Goal: Information Seeking & Learning: Learn about a topic

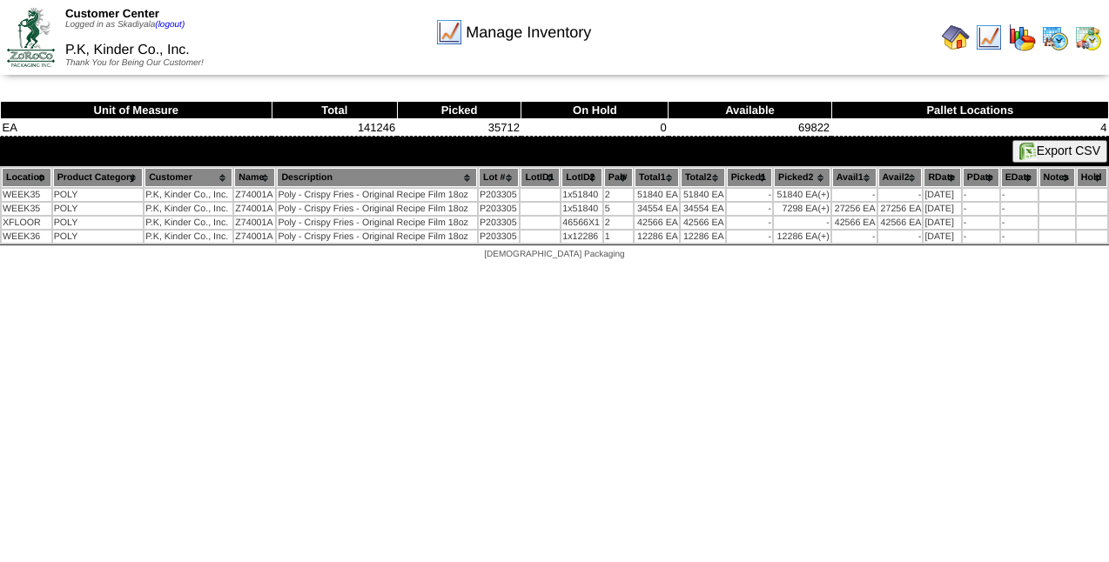
click at [960, 43] on img at bounding box center [956, 38] width 28 height 28
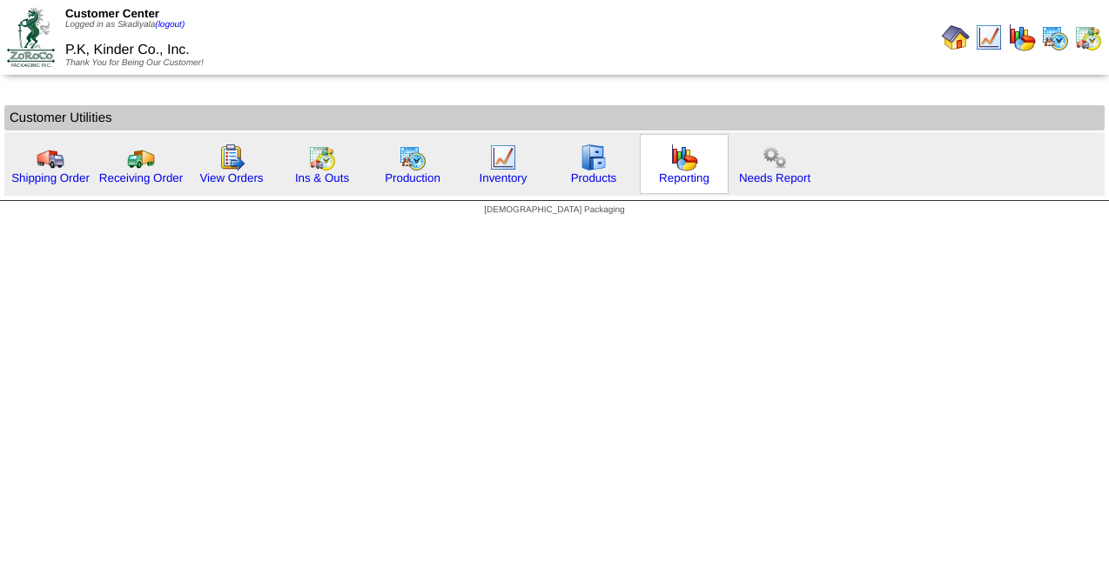
click at [694, 161] on div "Reporting" at bounding box center [684, 164] width 89 height 60
click at [433, 168] on div "Production" at bounding box center [412, 164] width 89 height 60
click at [407, 163] on img at bounding box center [413, 158] width 28 height 28
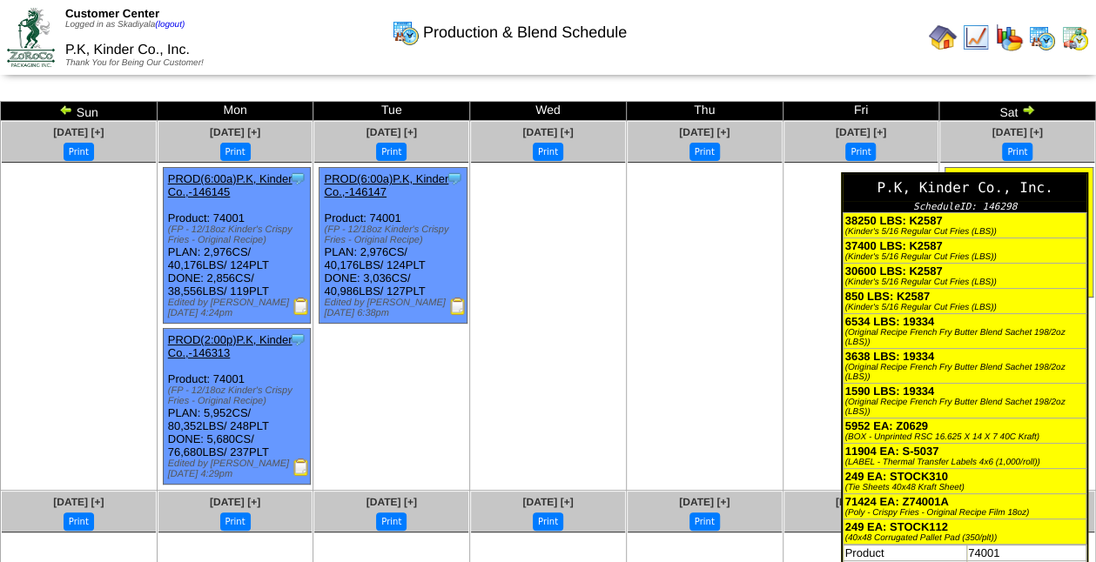
click at [1007, 333] on div "(Original Recipe French Fry Butter Blend Sachet 198/2oz (LBS))" at bounding box center [964, 337] width 240 height 19
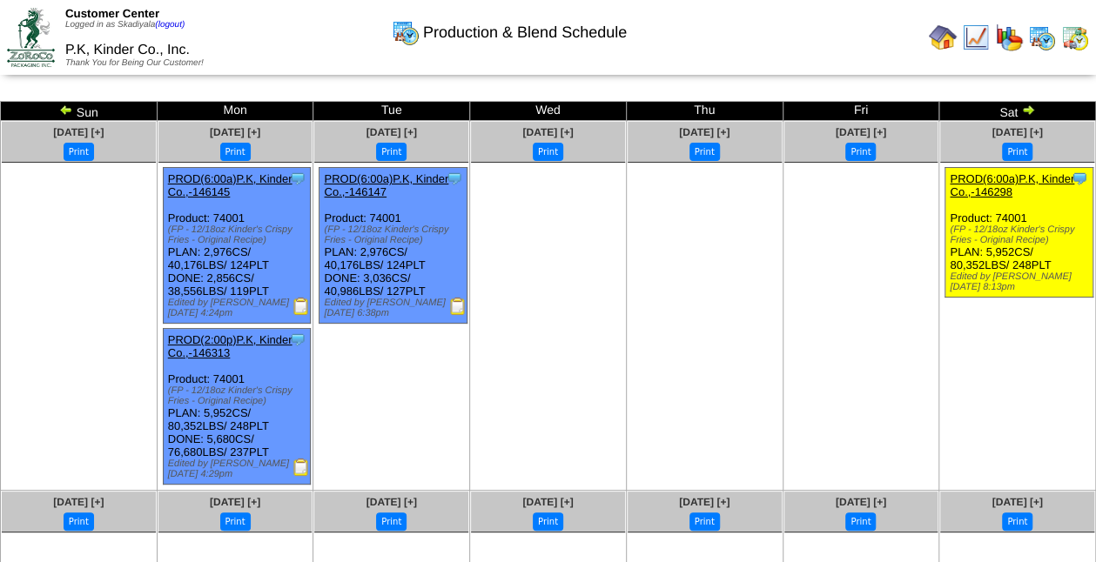
click at [987, 180] on link "PROD(6:00a)P.K, Kinder Co.,-146298" at bounding box center [1012, 185] width 124 height 26
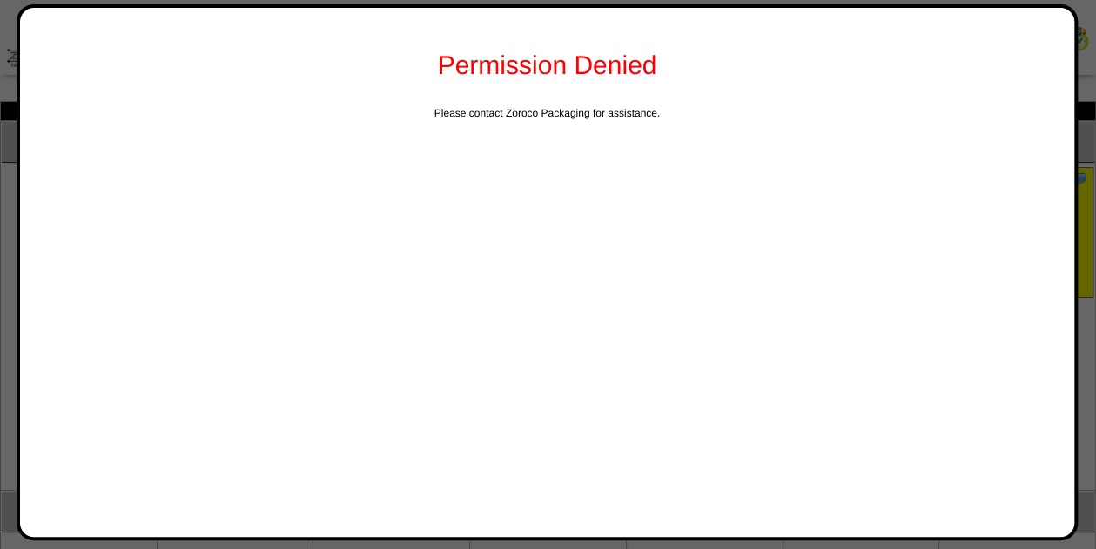
click at [1081, 306] on div at bounding box center [548, 413] width 1096 height 826
click at [1081, 388] on div at bounding box center [548, 413] width 1096 height 826
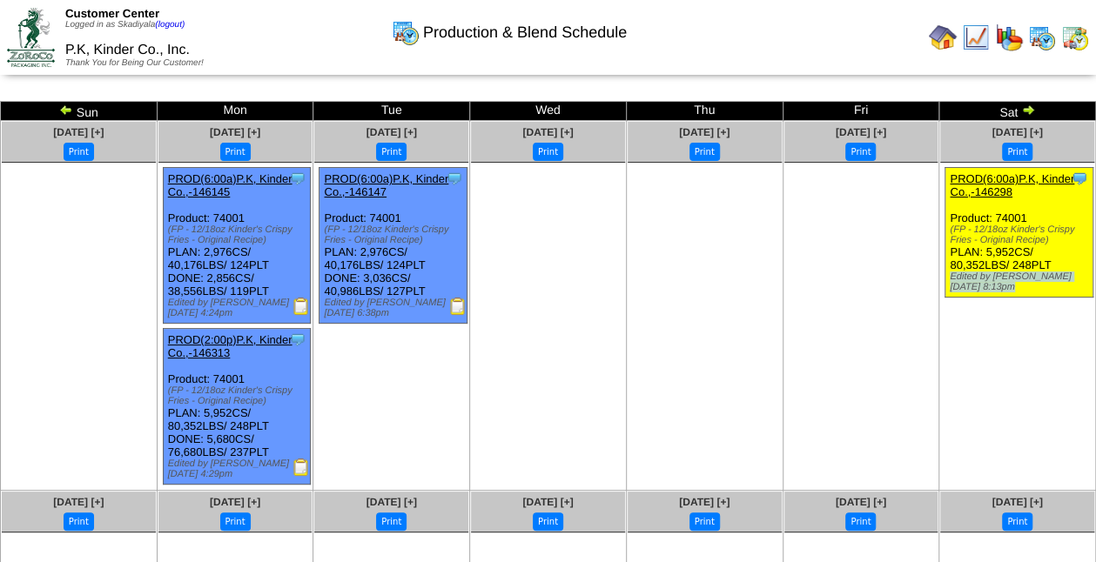
click at [1081, 388] on ul "Clone Item PROD(6:00a)P.K, Kinder Co.,-146298 P.K, Kinder Co., Inc. ScheduleID:…" at bounding box center [1017, 297] width 154 height 261
drag, startPoint x: 1081, startPoint y: 388, endPoint x: 1002, endPoint y: 412, distance: 82.6
click at [1002, 412] on ul "Clone Item PROD(6:00a)P.K, Kinder Co.,-146298 P.K, Kinder Co., Inc. ScheduleID:…" at bounding box center [1017, 297] width 154 height 261
click at [1018, 178] on link "PROD(6:00a)P.K, Kinder Co.,-146298" at bounding box center [1012, 185] width 124 height 26
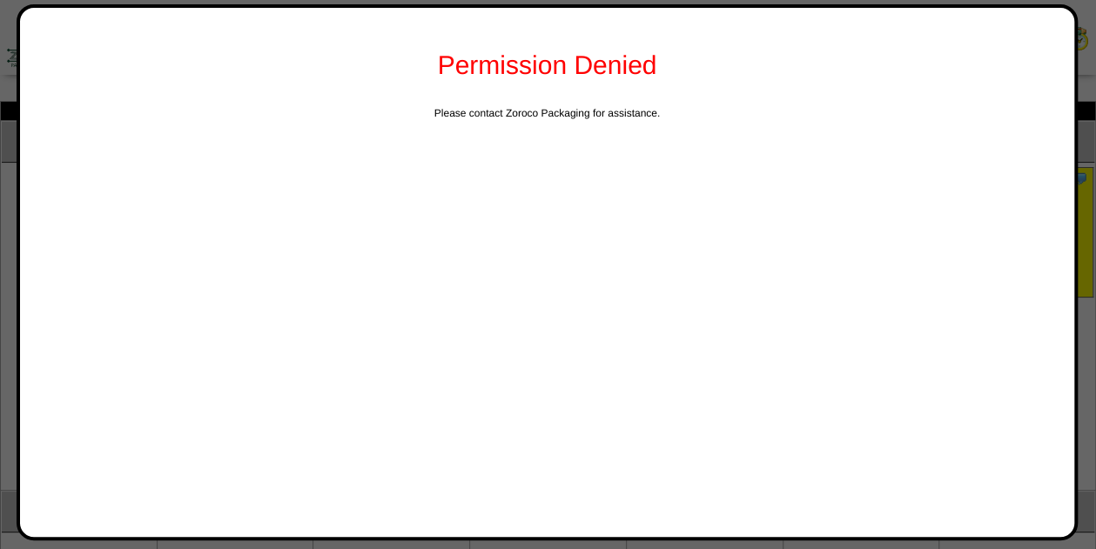
click at [1091, 143] on div at bounding box center [548, 413] width 1096 height 826
click at [1086, 322] on div at bounding box center [548, 413] width 1096 height 826
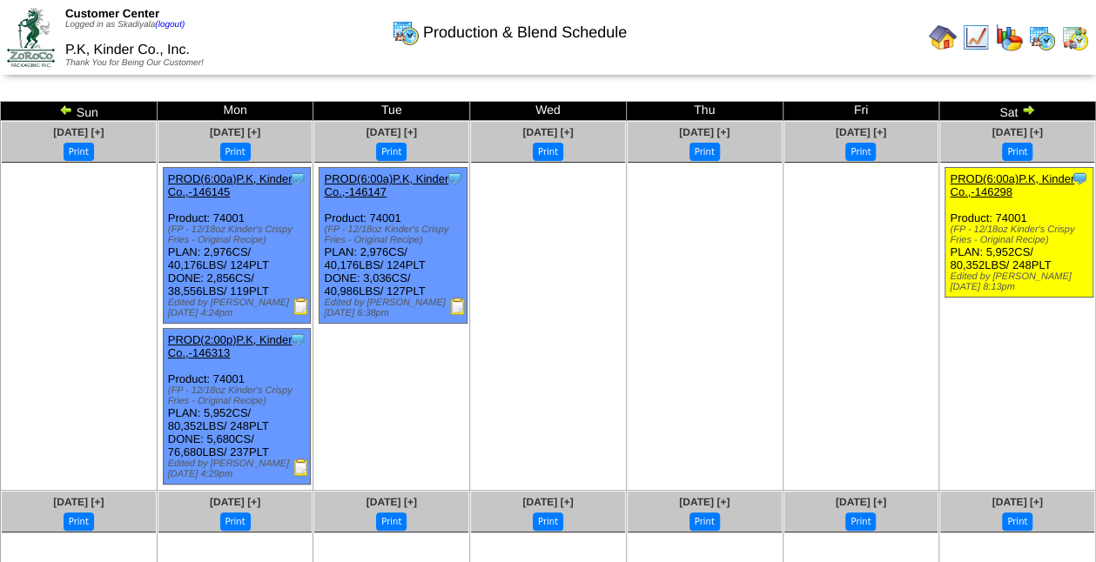
click at [942, 37] on img at bounding box center [943, 38] width 28 height 28
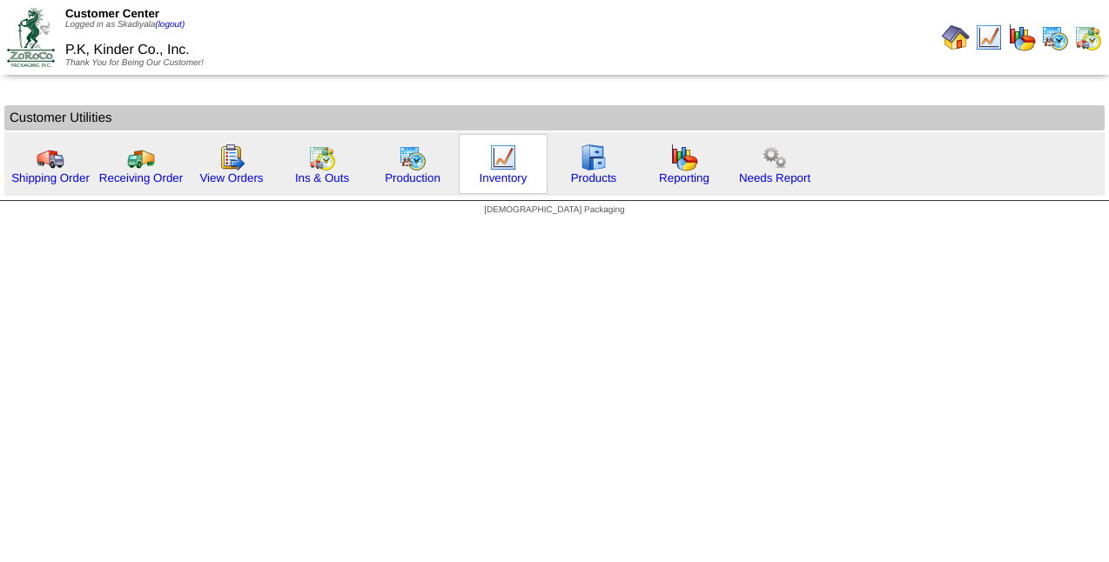
click at [505, 165] on img at bounding box center [503, 158] width 28 height 28
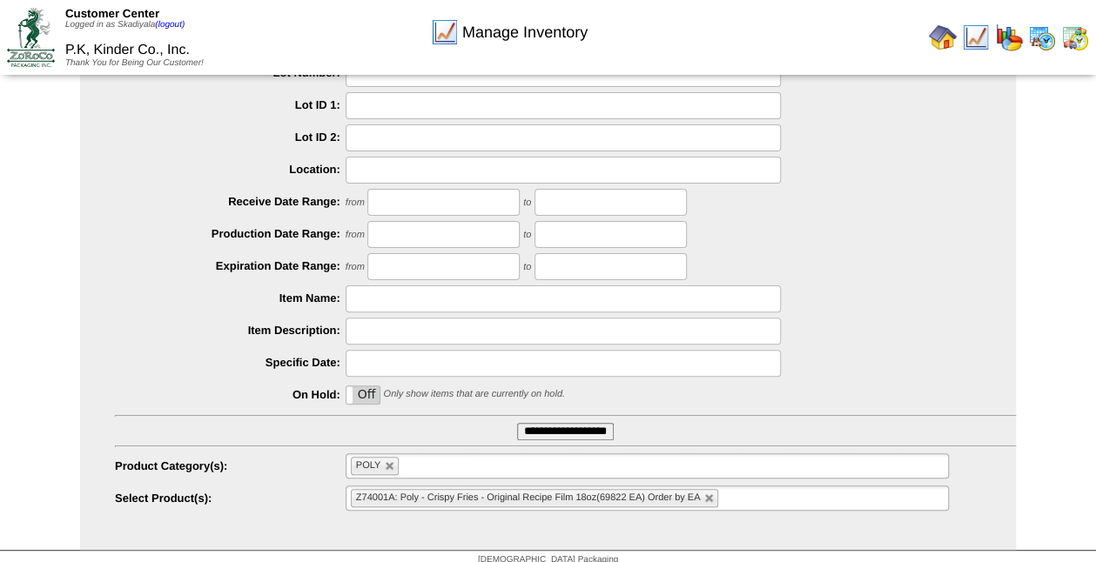
scroll to position [127, 0]
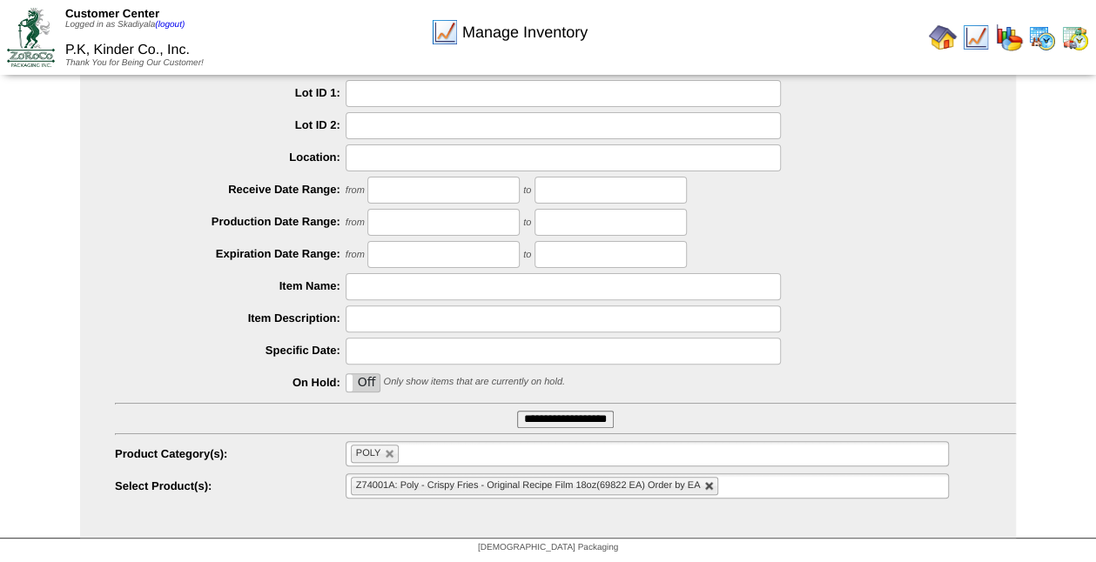
click at [710, 482] on link at bounding box center [709, 486] width 10 height 10
type input "**********"
click at [392, 451] on link at bounding box center [390, 454] width 10 height 10
type input "**********"
click at [568, 415] on input "**********" at bounding box center [565, 419] width 97 height 17
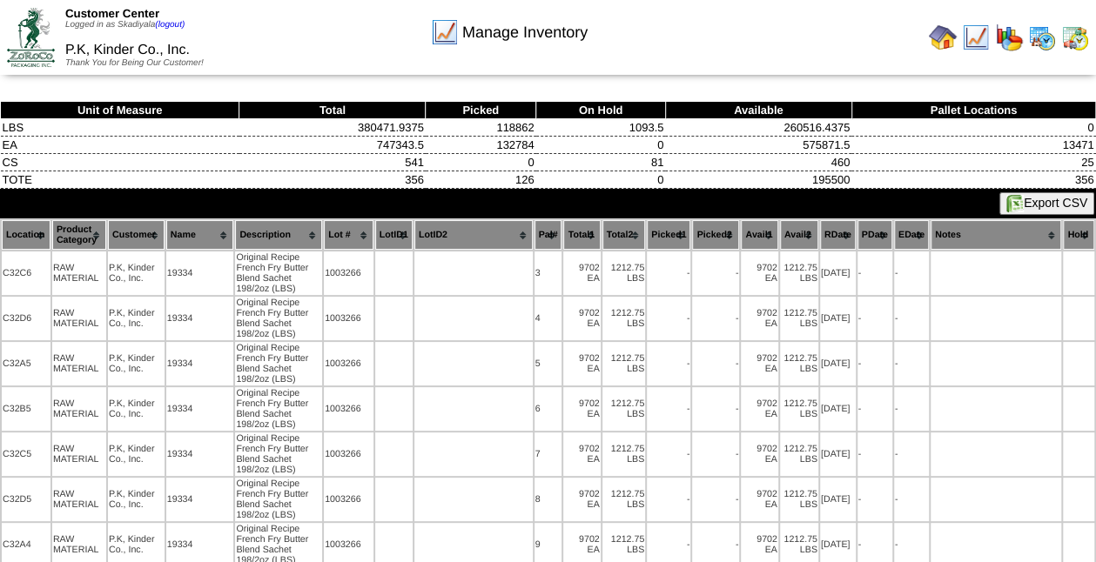
click at [943, 37] on img at bounding box center [943, 38] width 28 height 28
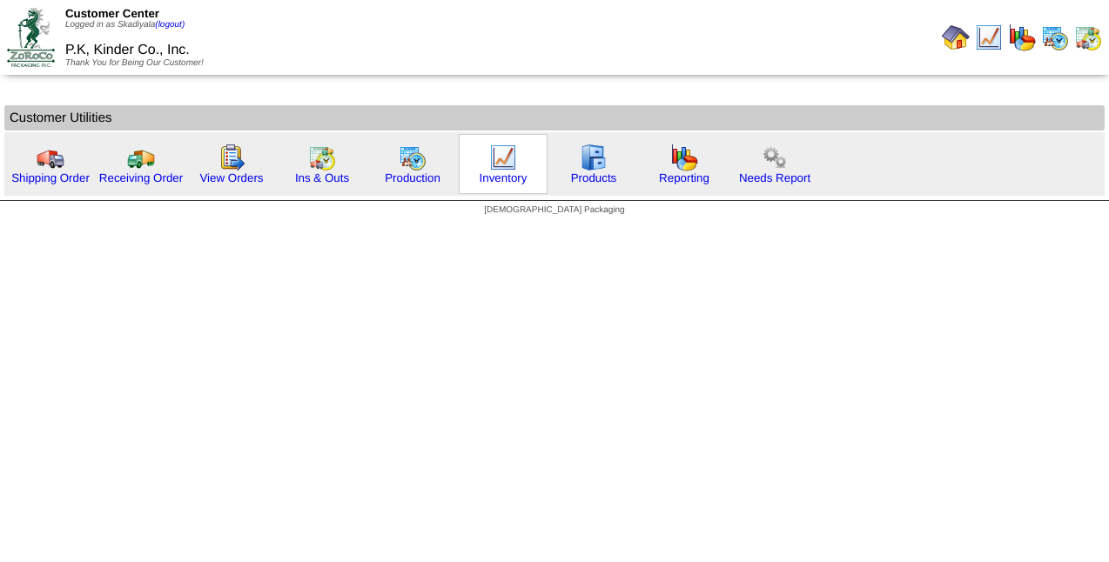
click at [497, 159] on img at bounding box center [503, 158] width 28 height 28
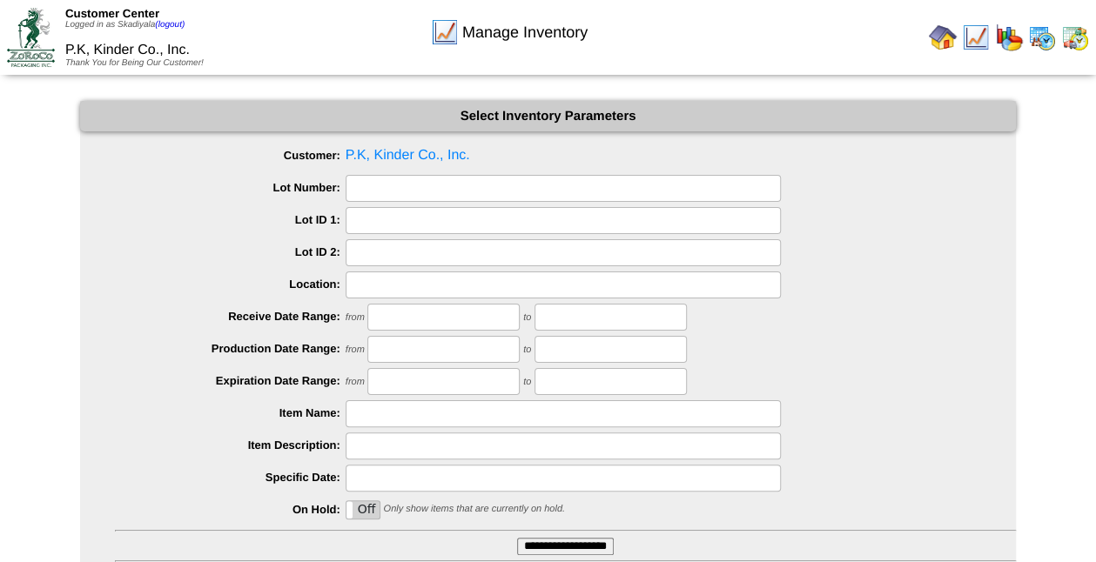
scroll to position [127, 0]
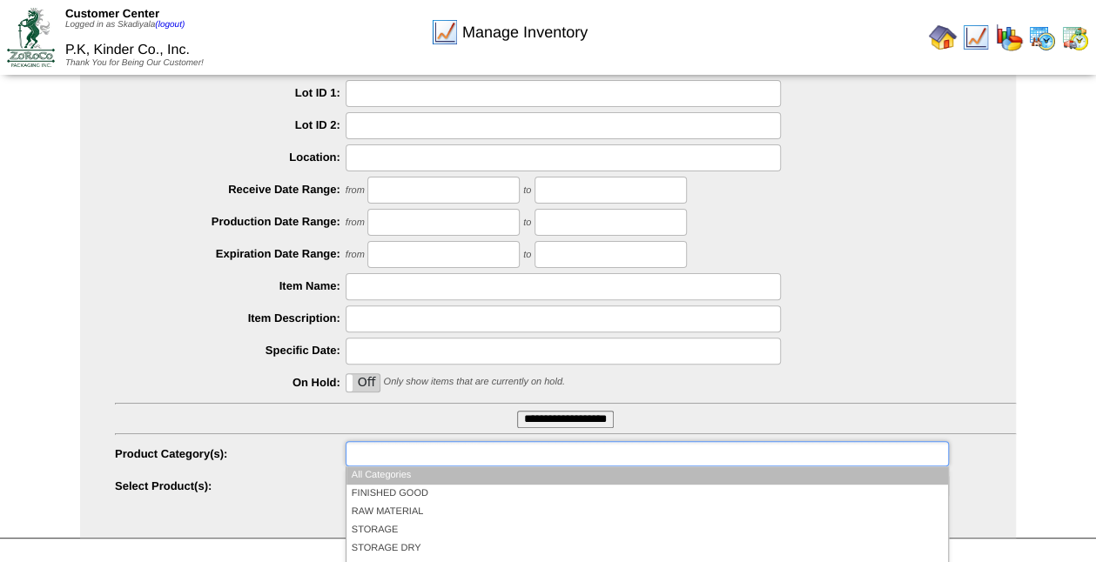
click at [710, 447] on ul at bounding box center [647, 453] width 603 height 25
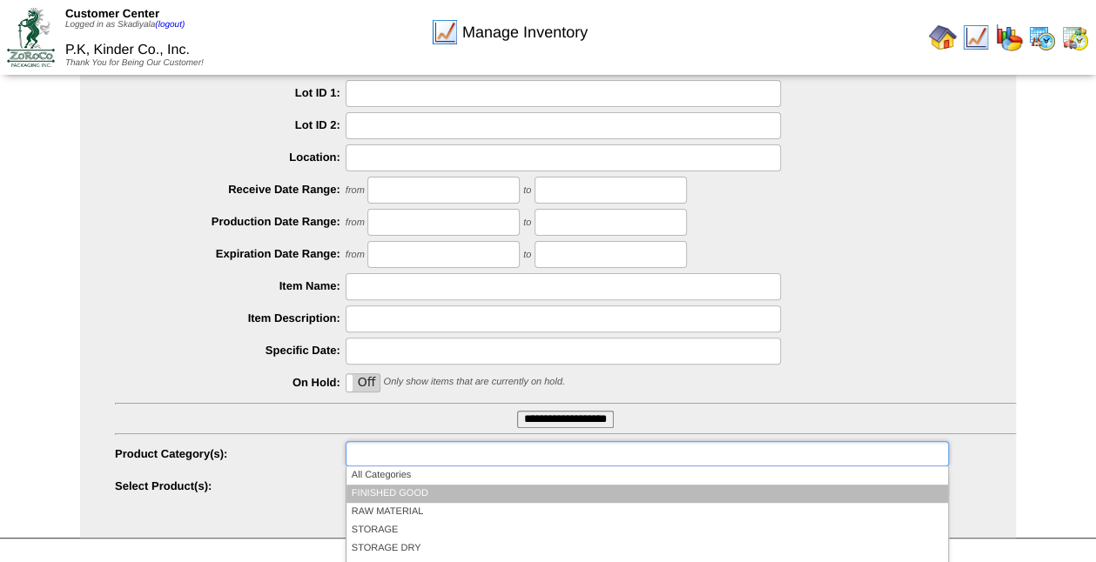
click at [544, 489] on li "FINISHED GOOD" at bounding box center [647, 494] width 602 height 18
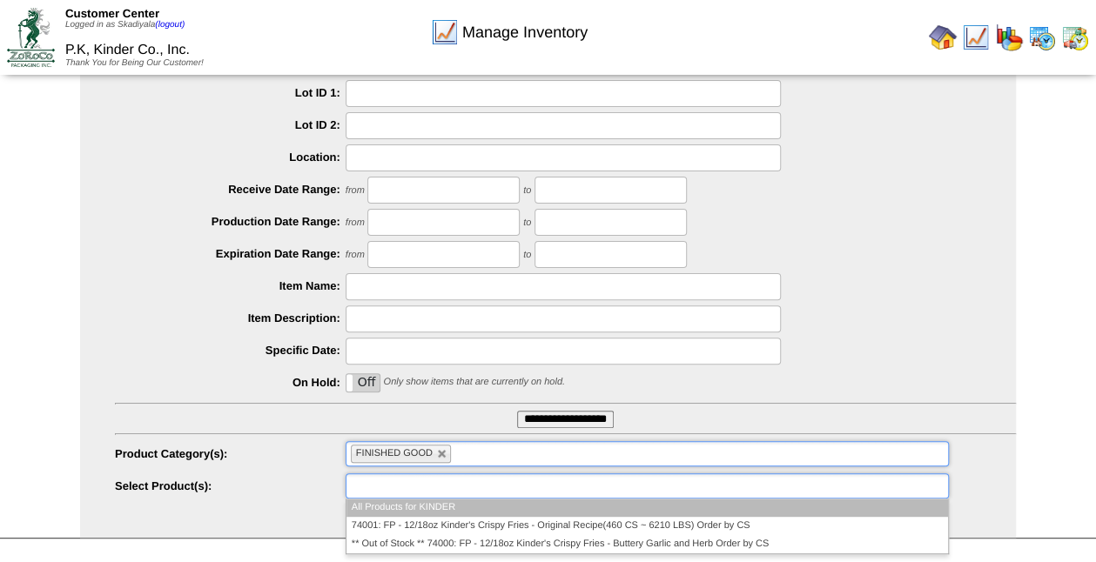
click at [663, 496] on ul at bounding box center [647, 486] width 603 height 25
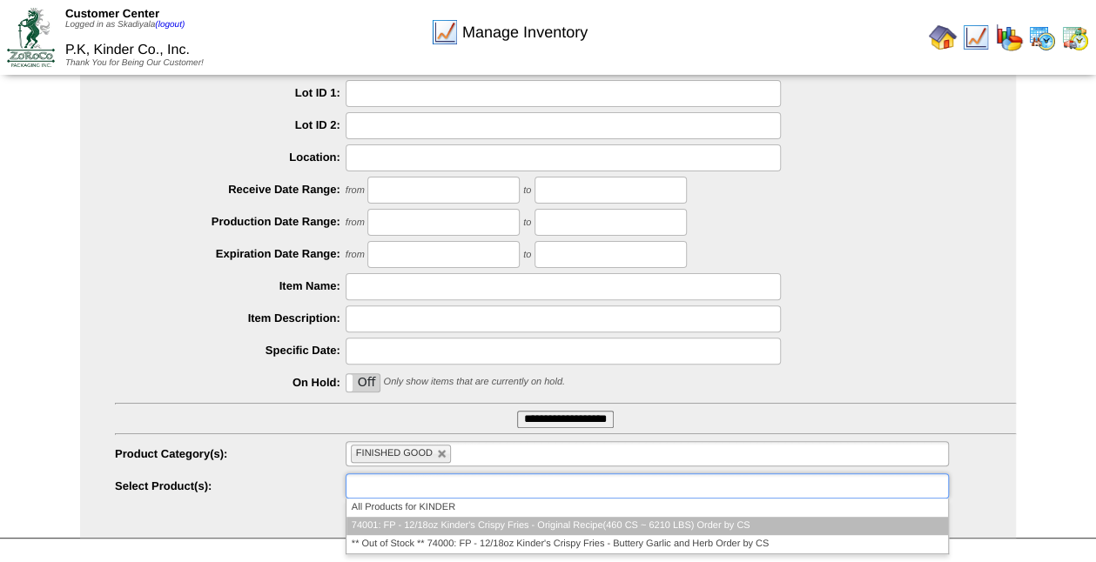
click at [652, 532] on li "74001: FP - 12/18oz Kinder's Crispy Fries - Original Recipe(460 CS ~ 6210 LBS) …" at bounding box center [647, 526] width 602 height 18
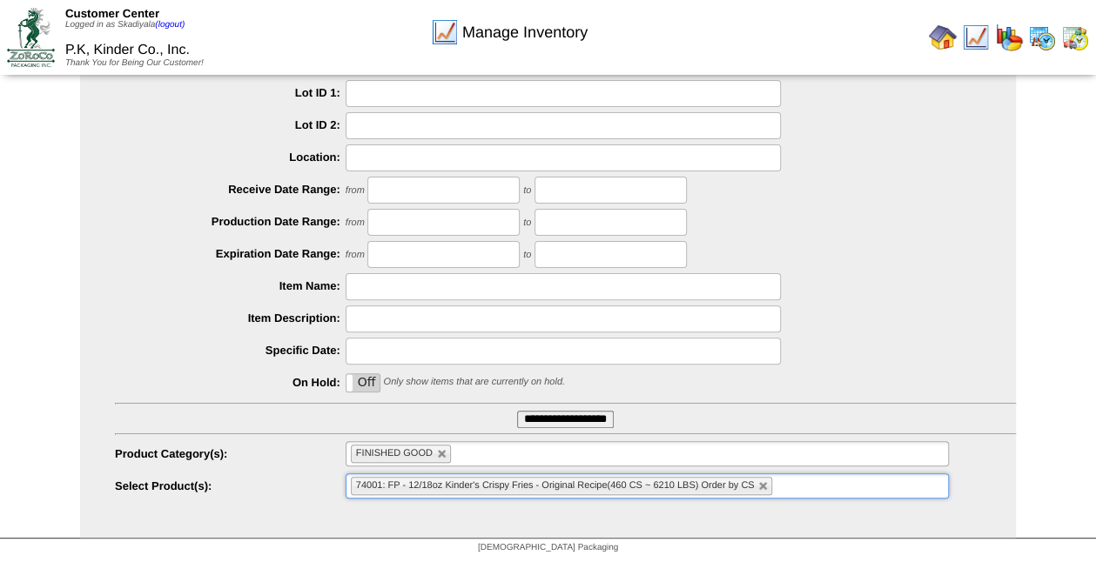
click at [585, 414] on input "**********" at bounding box center [565, 419] width 97 height 17
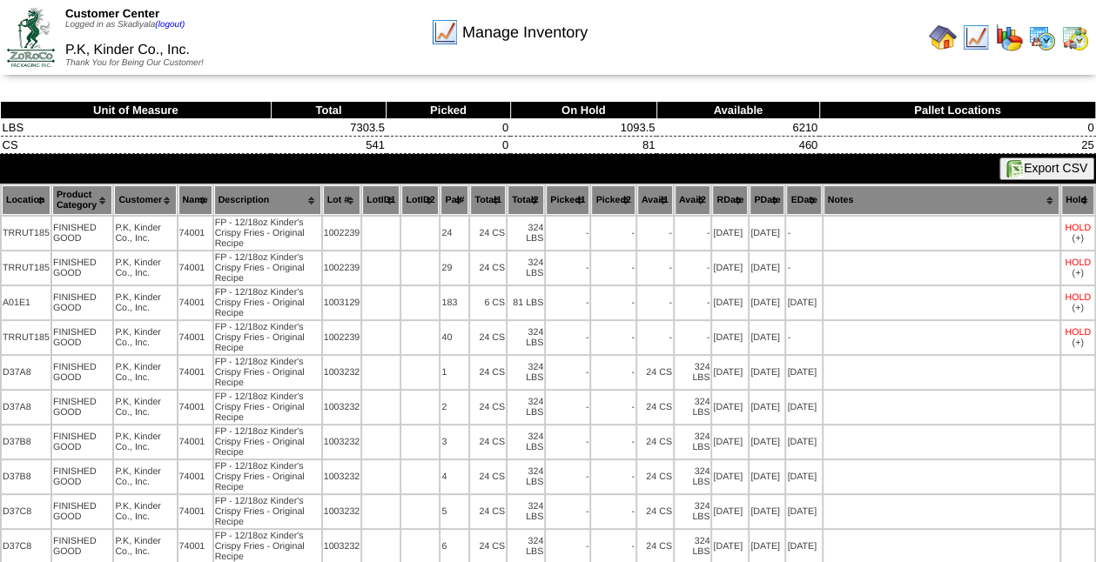
click at [942, 37] on img at bounding box center [943, 38] width 28 height 28
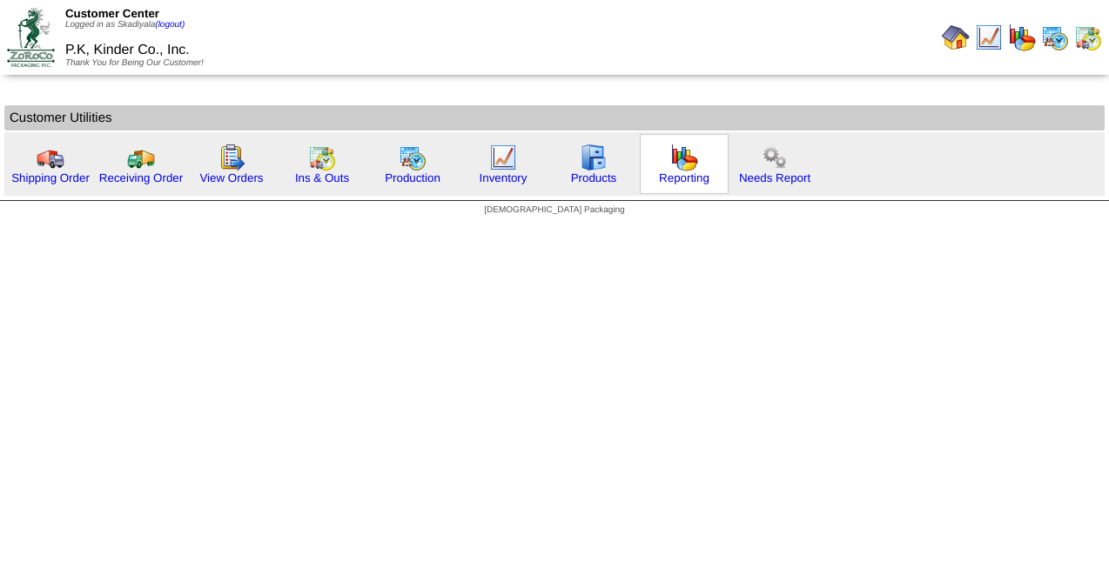
click at [691, 152] on img at bounding box center [684, 158] width 28 height 28
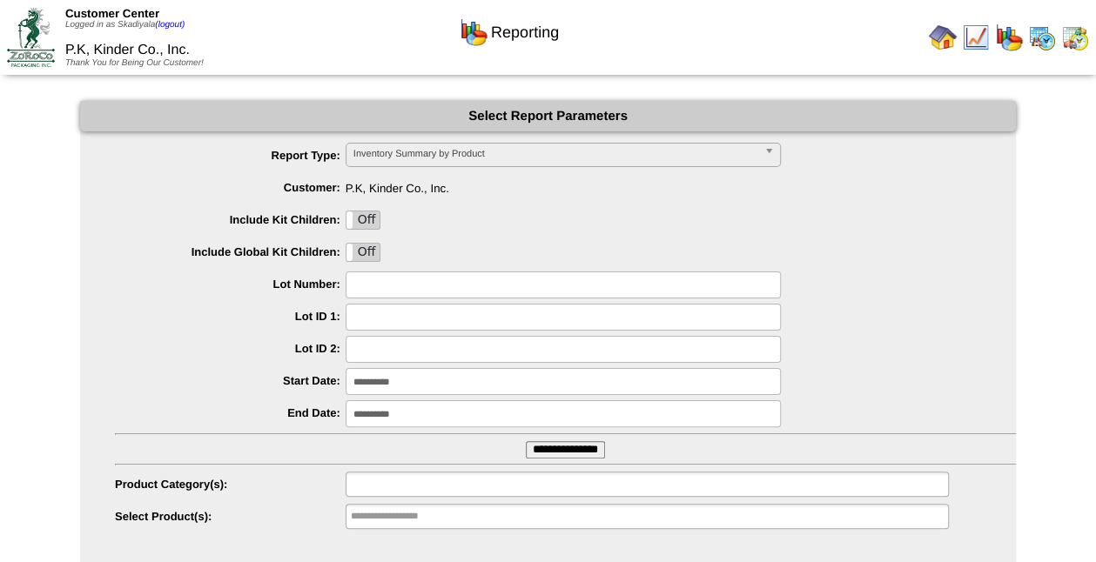
click at [601, 484] on ul at bounding box center [647, 484] width 603 height 25
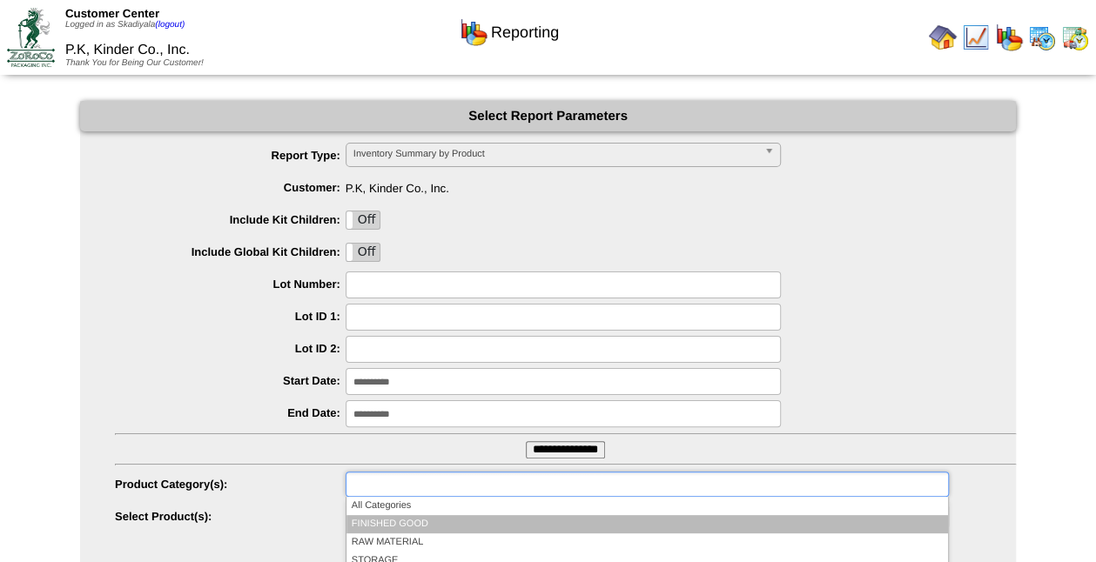
click at [548, 523] on li "FINISHED GOOD" at bounding box center [647, 524] width 602 height 18
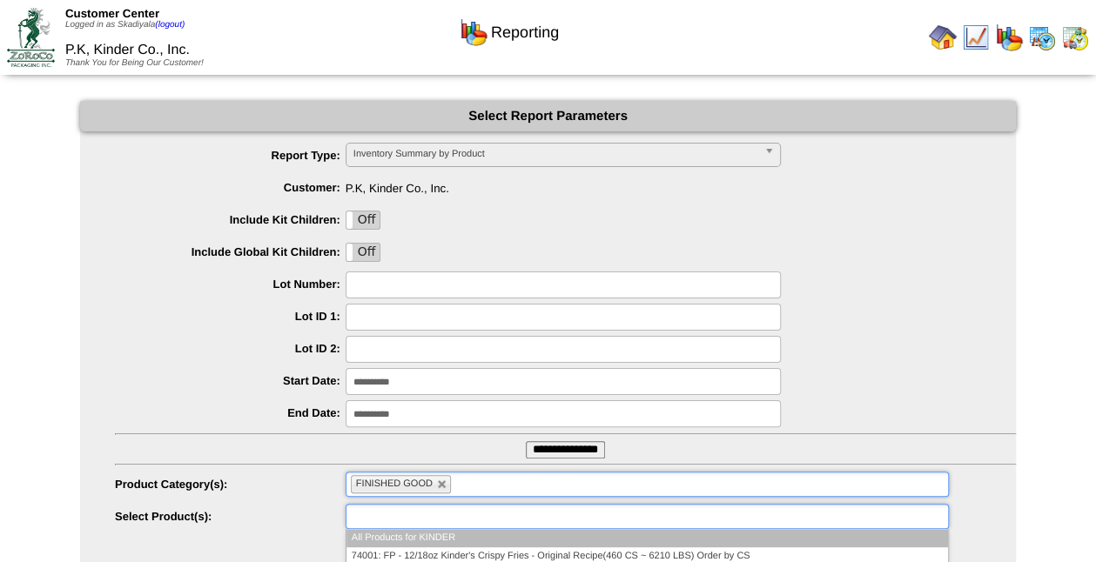
click at [789, 521] on ul at bounding box center [647, 516] width 603 height 25
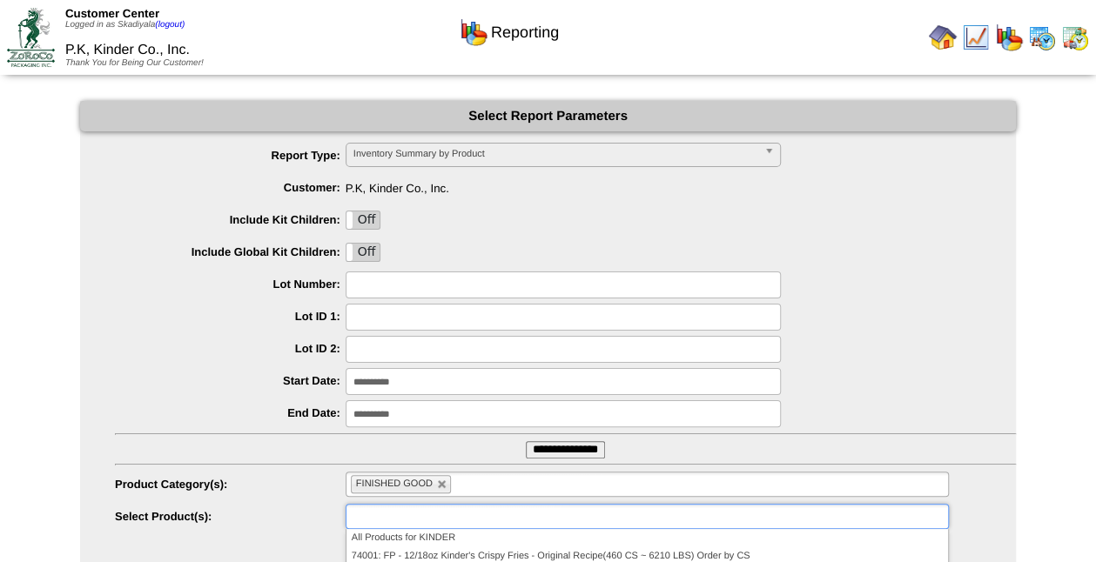
type input "**********"
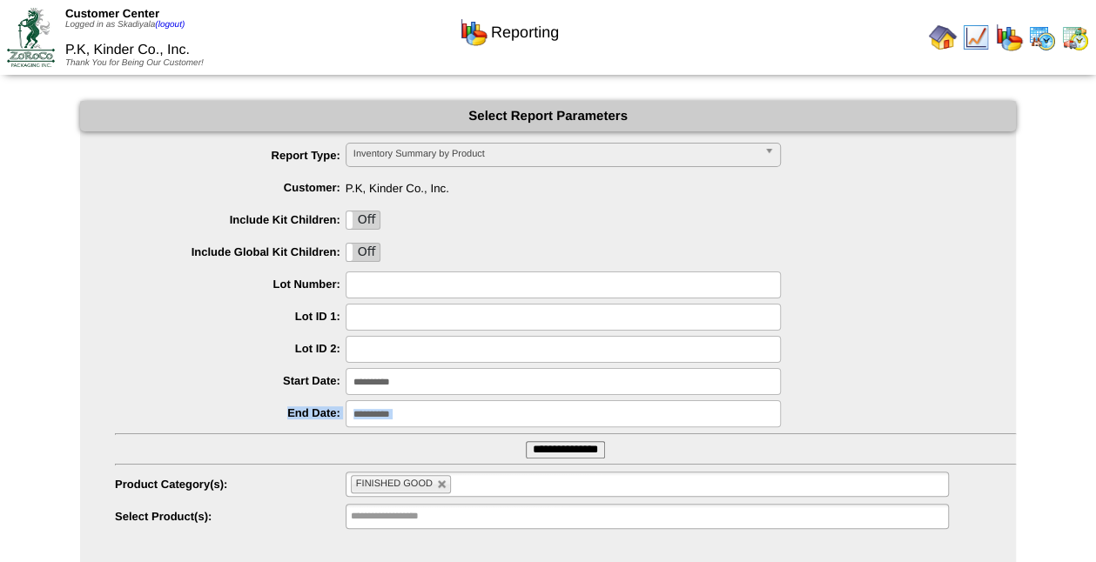
drag, startPoint x: 1098, startPoint y: 291, endPoint x: 1100, endPoint y: 381, distance: 90.6
click at [1095, 381] on html "Customer Center Logged in as Skadiyala (logout) P.K, Kinder Co., Inc. Thank You…" at bounding box center [548, 296] width 1096 height 593
drag, startPoint x: 1100, startPoint y: 381, endPoint x: 1069, endPoint y: 519, distance: 141.1
click at [1069, 519] on div "**********" at bounding box center [548, 335] width 1096 height 468
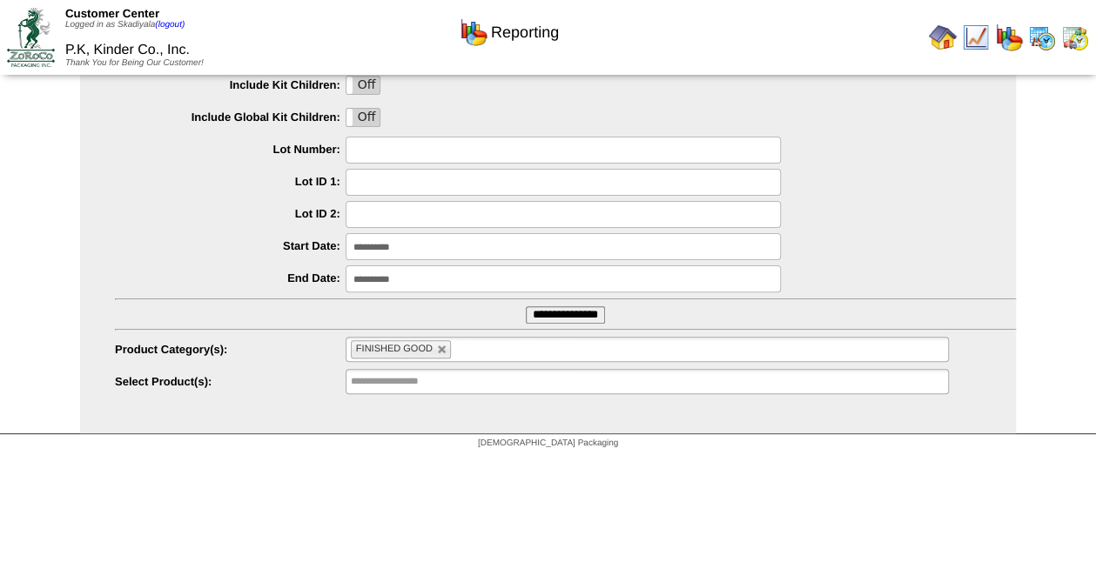
scroll to position [139, 0]
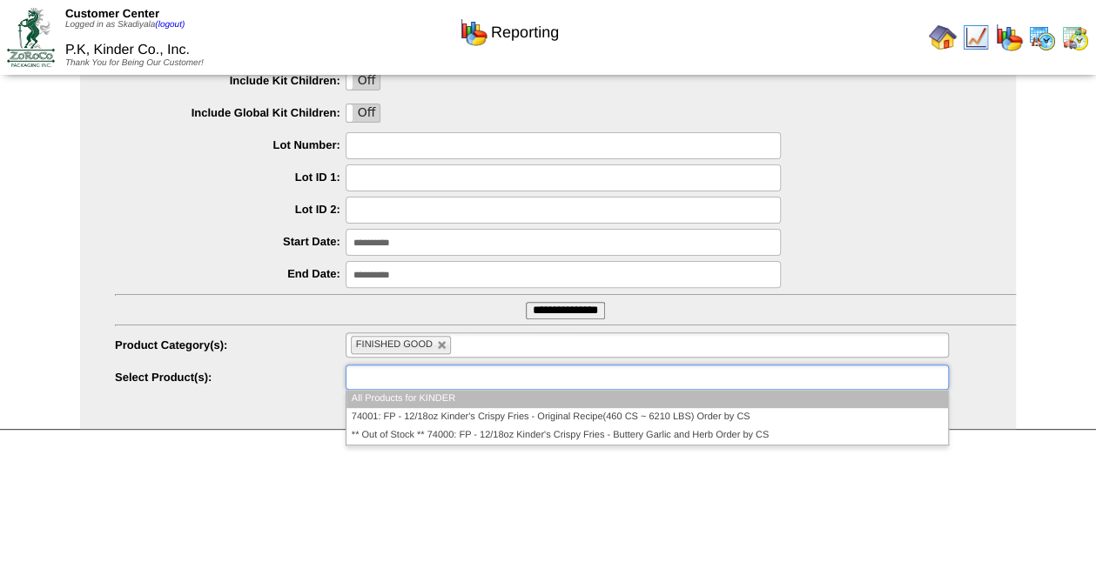
click at [817, 378] on ul at bounding box center [647, 377] width 603 height 25
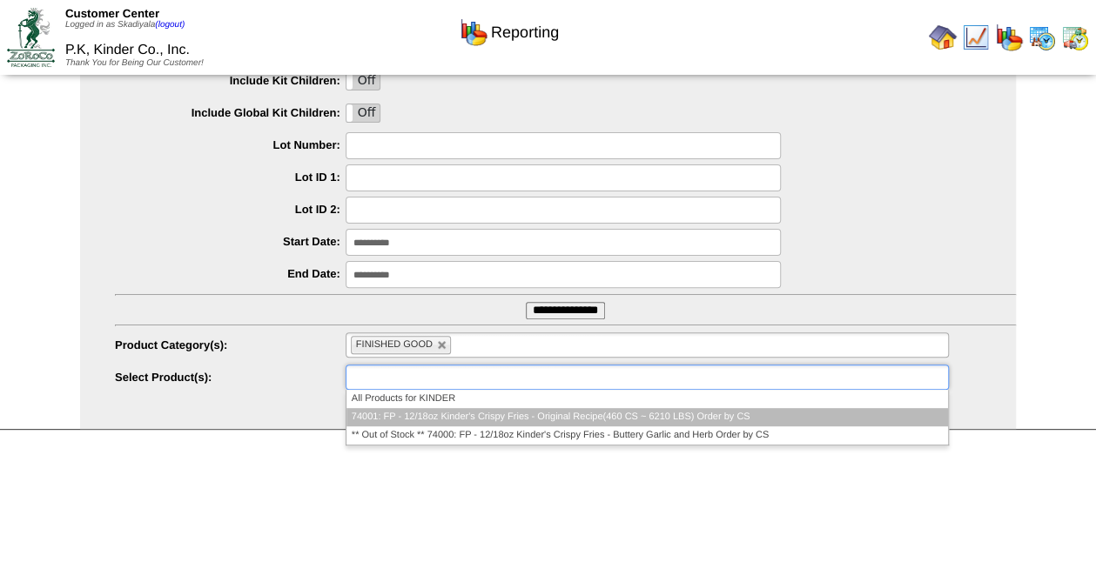
click at [755, 418] on li "74001: FP - 12/18oz Kinder's Crispy Fries - Original Recipe(460 CS ~ 6210 LBS) …" at bounding box center [647, 417] width 602 height 18
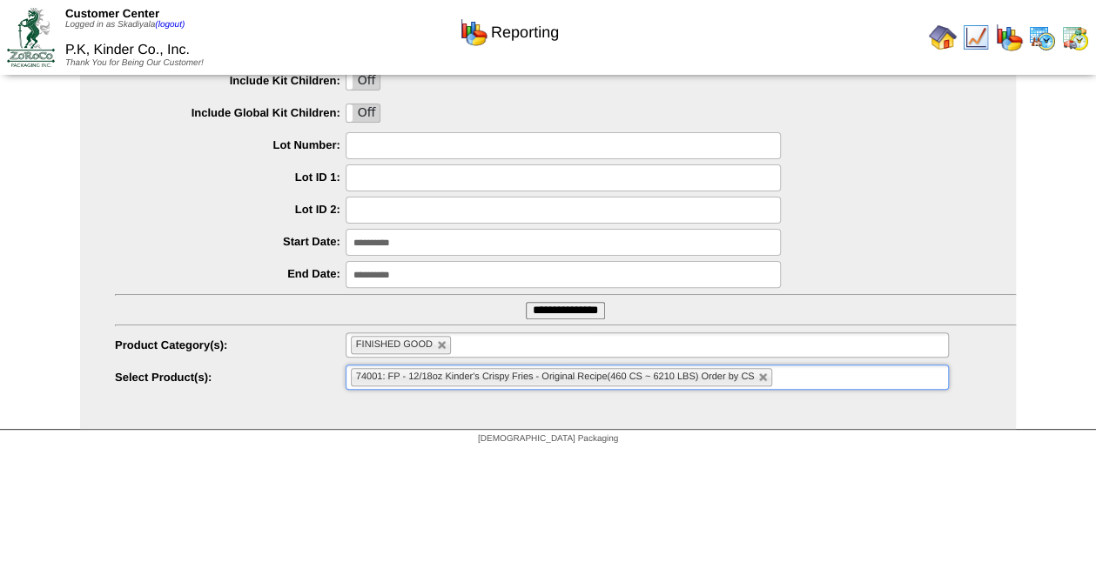
click at [598, 306] on input "**********" at bounding box center [565, 310] width 79 height 17
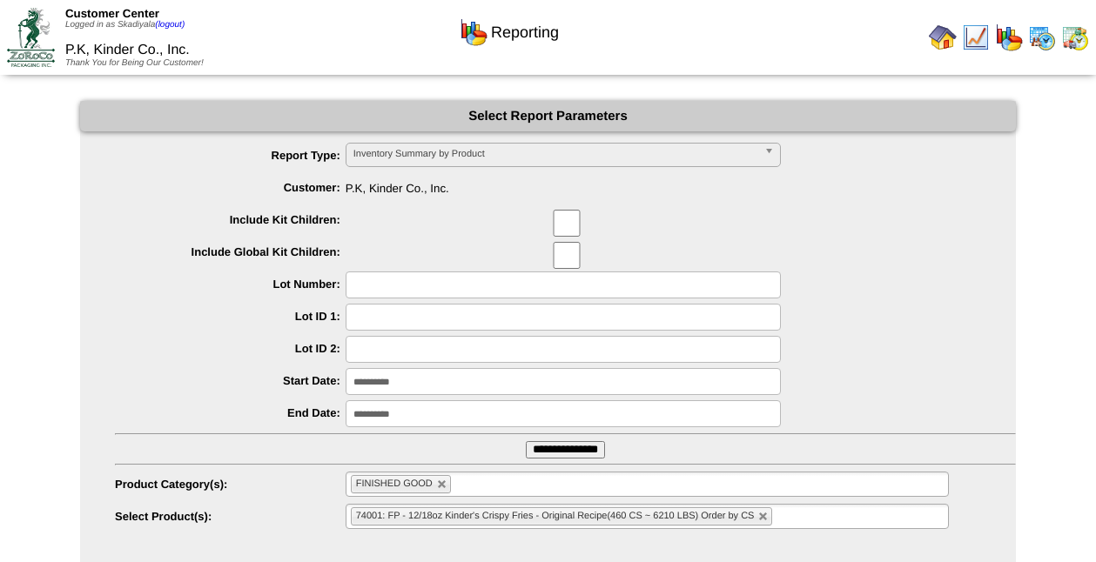
scroll to position [31, 0]
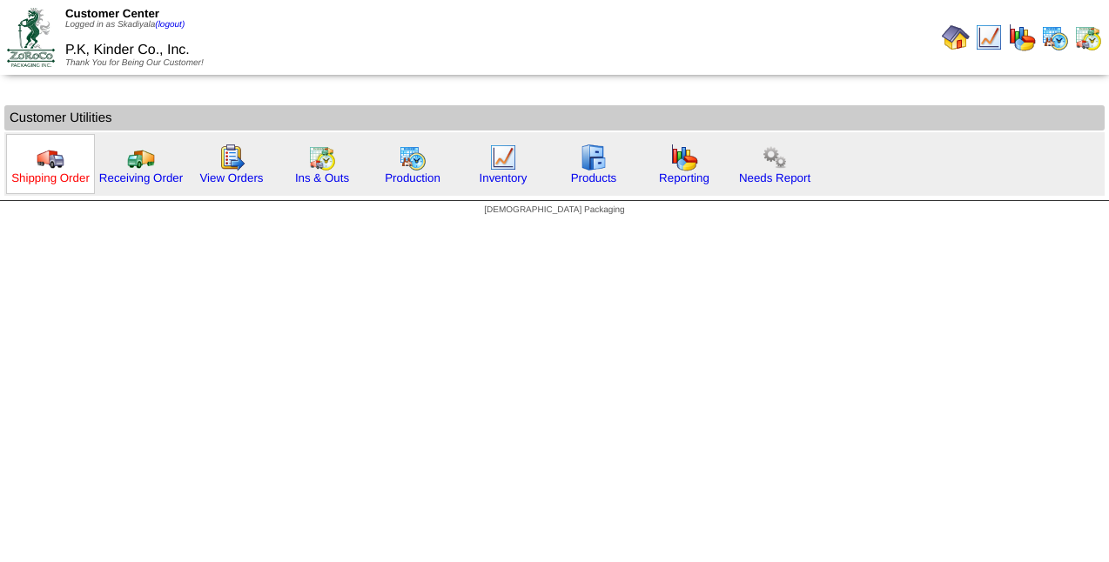
click at [47, 178] on link "Shipping Order" at bounding box center [50, 178] width 78 height 13
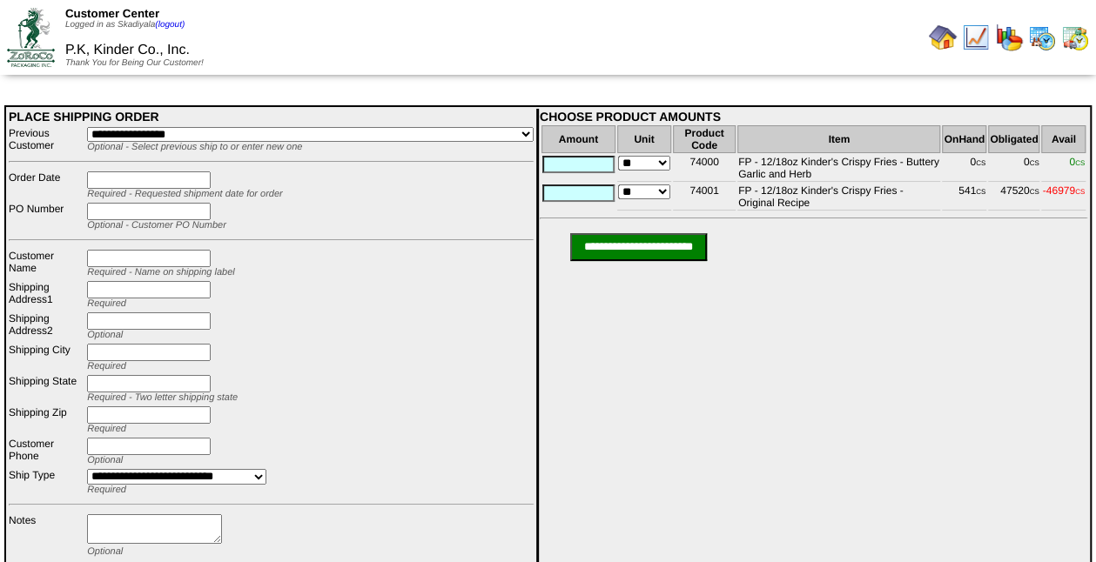
click at [944, 37] on img at bounding box center [943, 38] width 28 height 28
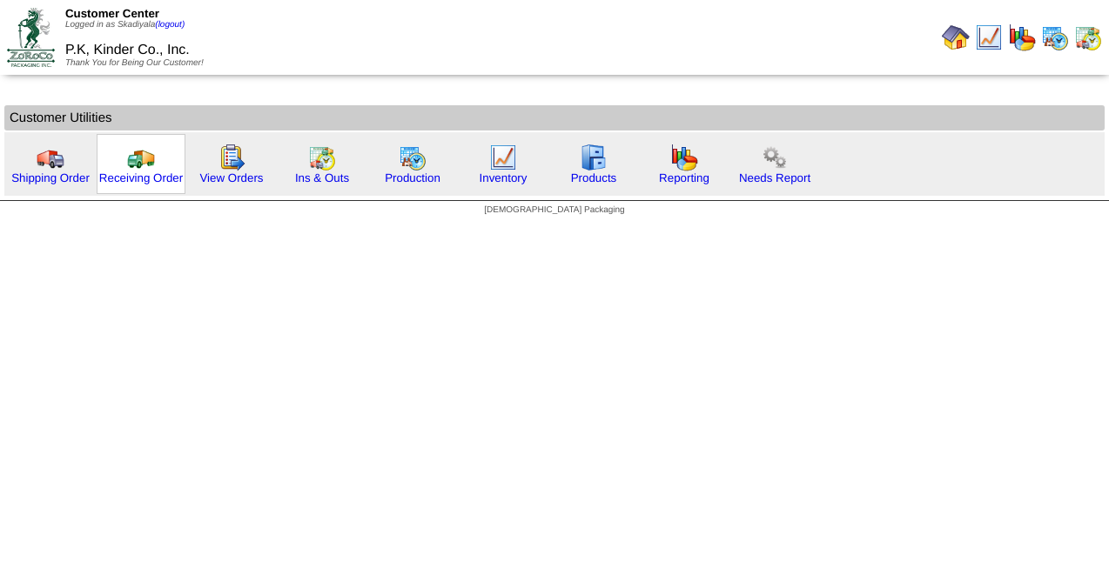
click at [164, 167] on div "Receiving Order" at bounding box center [141, 164] width 89 height 60
click at [138, 180] on link "Receiving Order" at bounding box center [141, 178] width 84 height 13
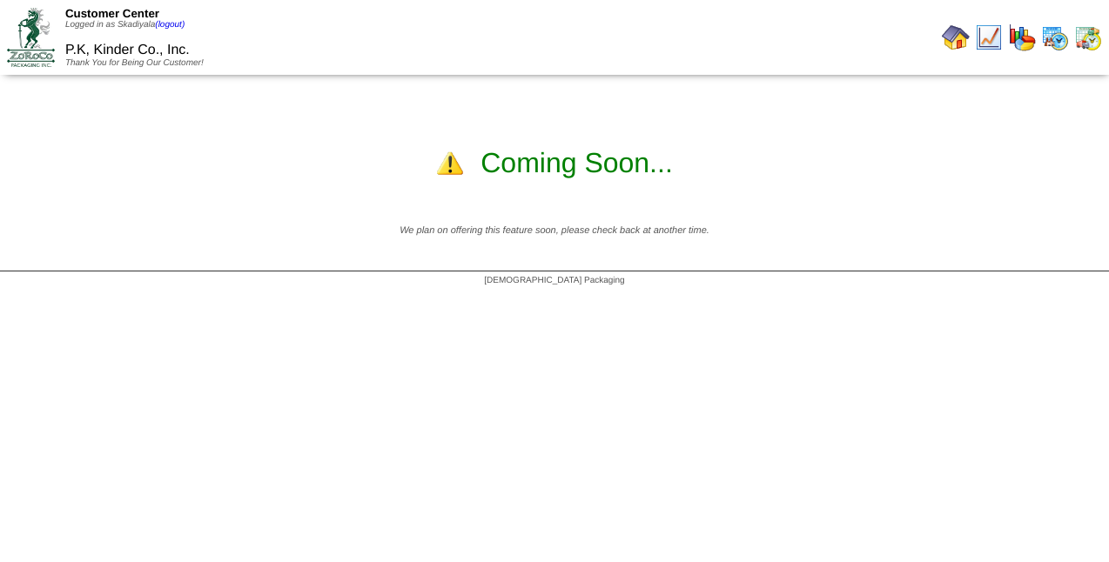
click at [958, 39] on img at bounding box center [956, 38] width 28 height 28
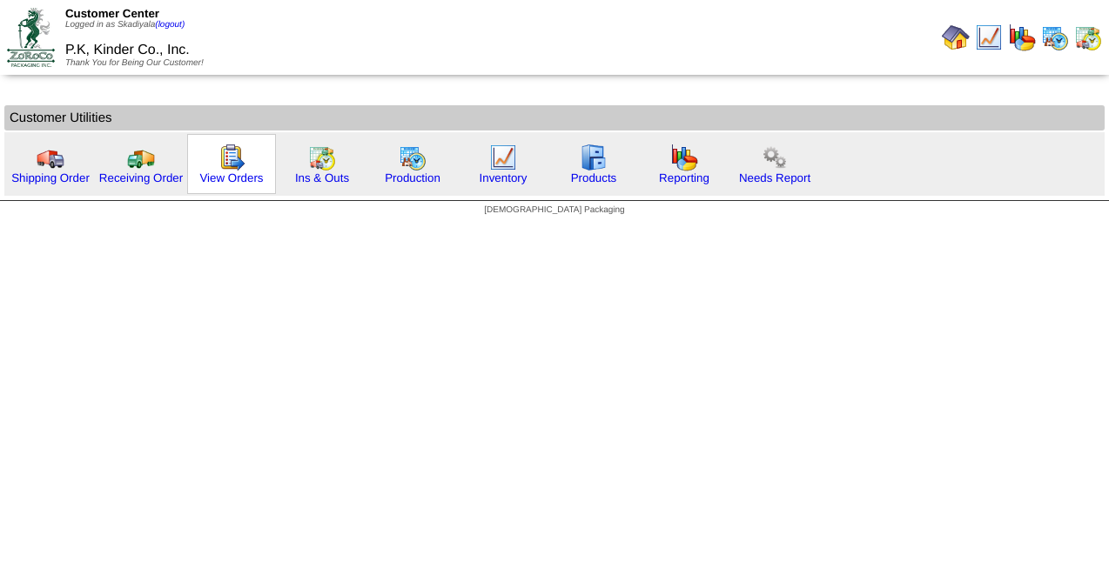
click at [246, 169] on div "View Orders" at bounding box center [231, 164] width 89 height 60
click at [229, 160] on img at bounding box center [232, 158] width 28 height 28
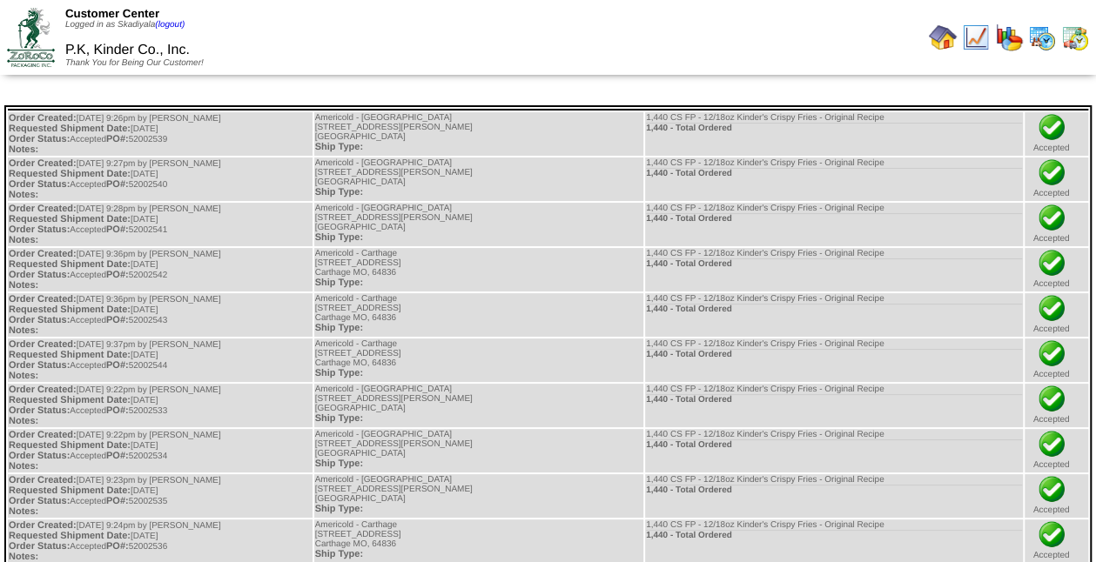
click at [944, 35] on img at bounding box center [943, 38] width 28 height 28
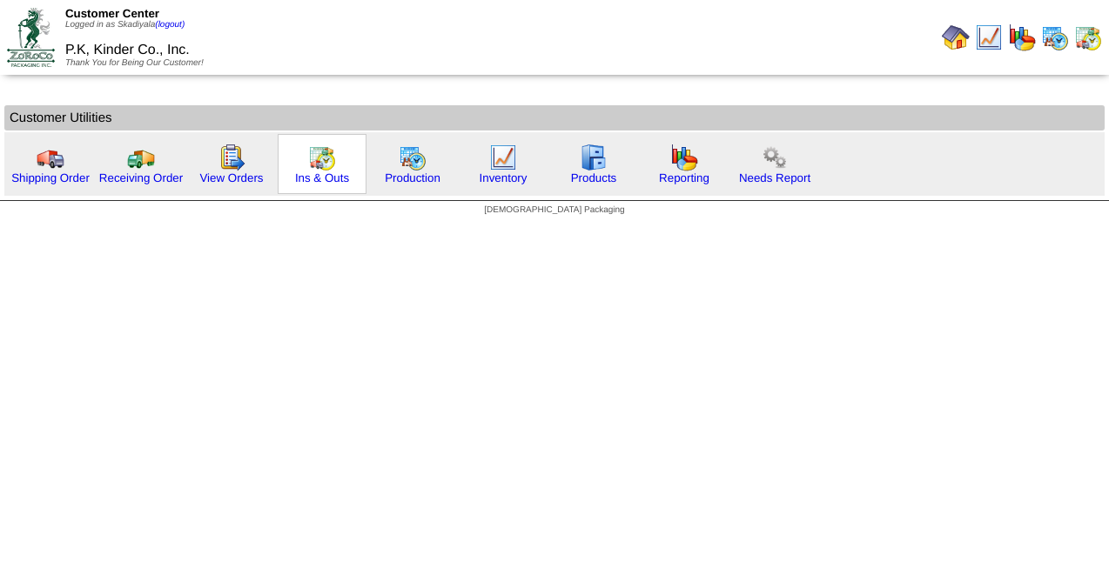
click at [319, 163] on img at bounding box center [322, 158] width 28 height 28
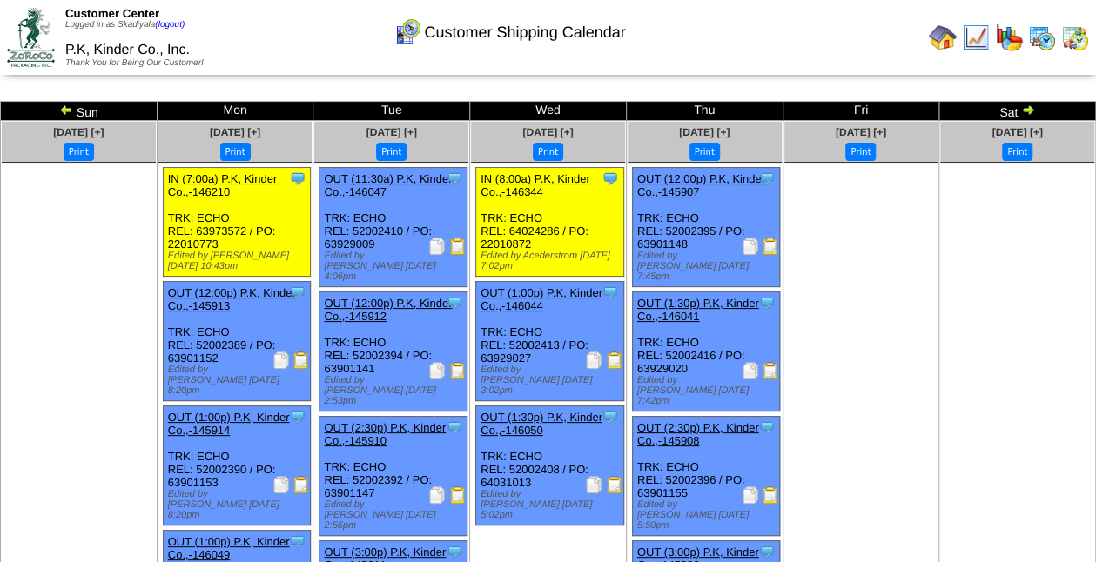
scroll to position [2, 0]
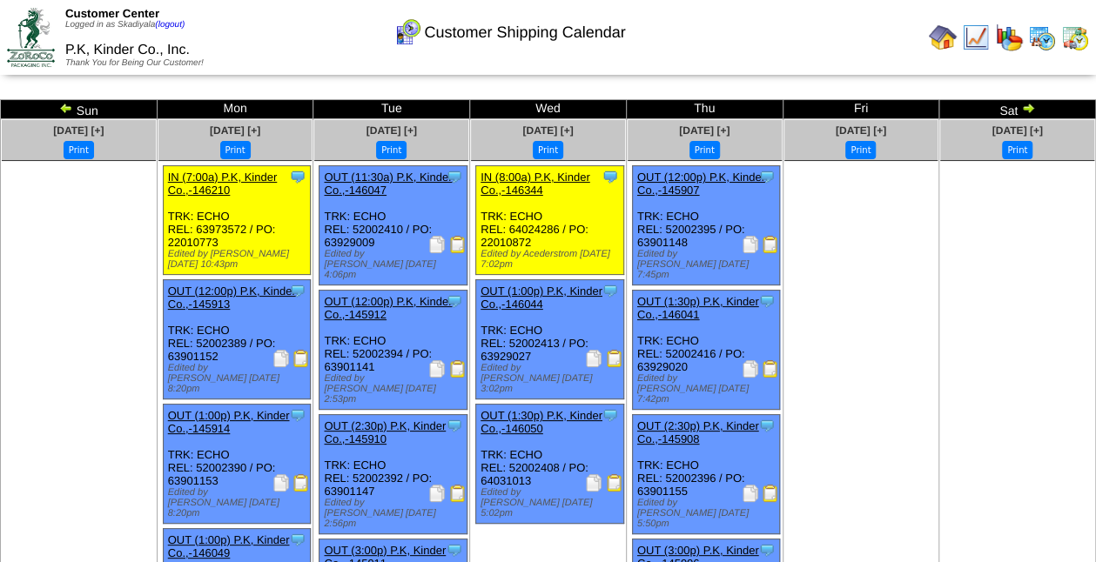
drag, startPoint x: 1106, startPoint y: 164, endPoint x: 124, endPoint y: 298, distance: 991.1
click at [124, 298] on ul at bounding box center [79, 291] width 154 height 261
drag, startPoint x: 1093, startPoint y: 158, endPoint x: 1095, endPoint y: 218, distance: 59.3
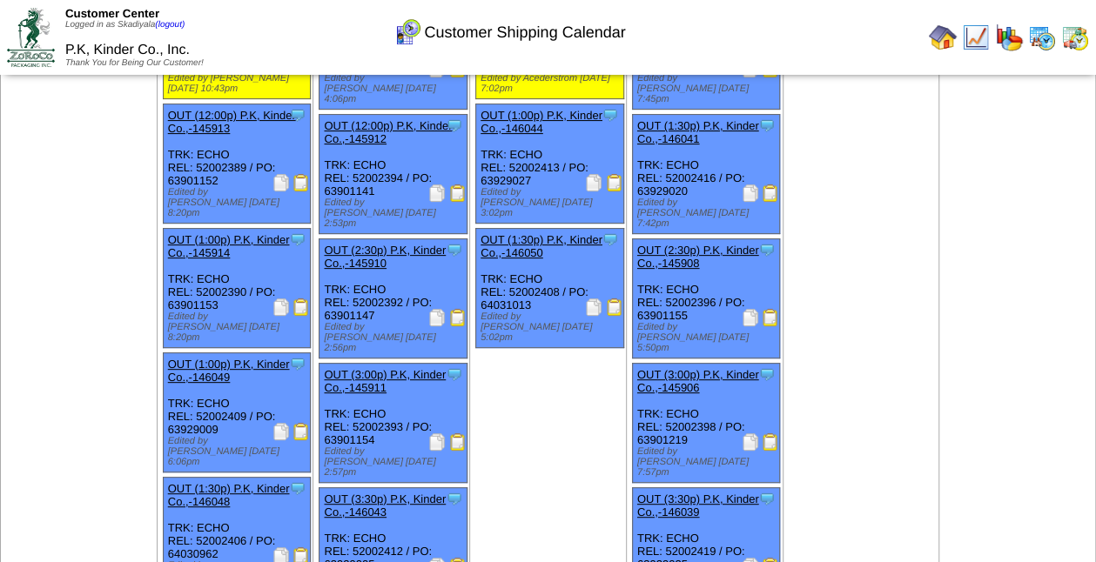
scroll to position [0, 0]
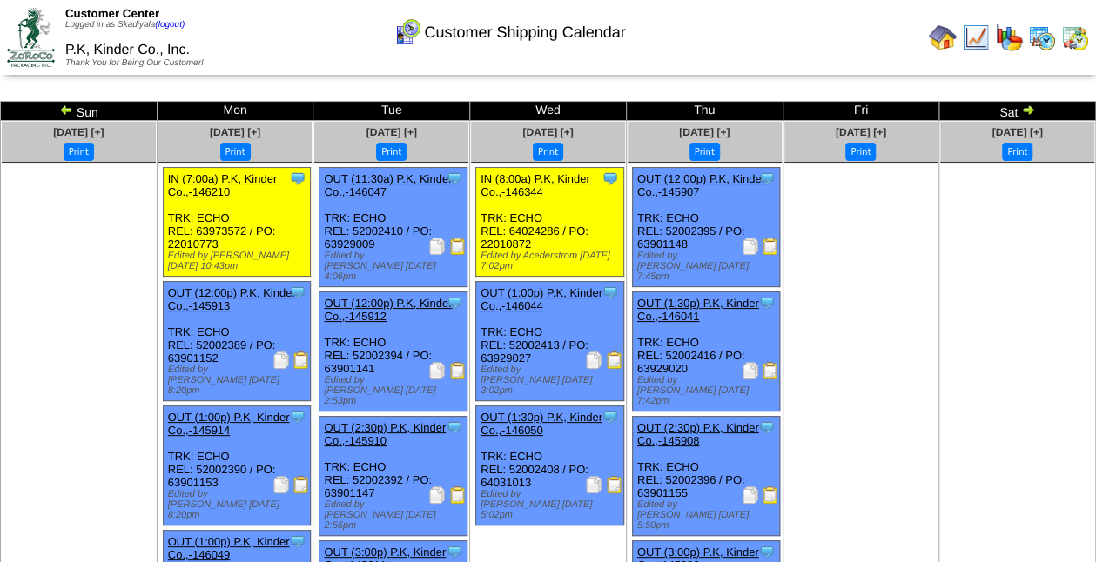
click at [1024, 111] on img at bounding box center [1028, 110] width 14 height 14
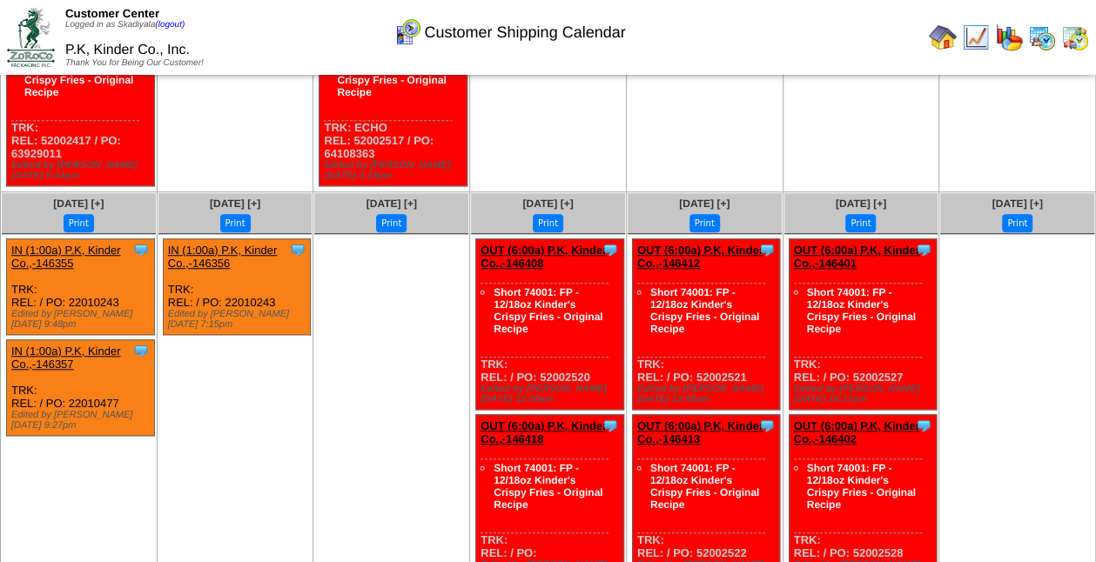
scroll to position [549, 0]
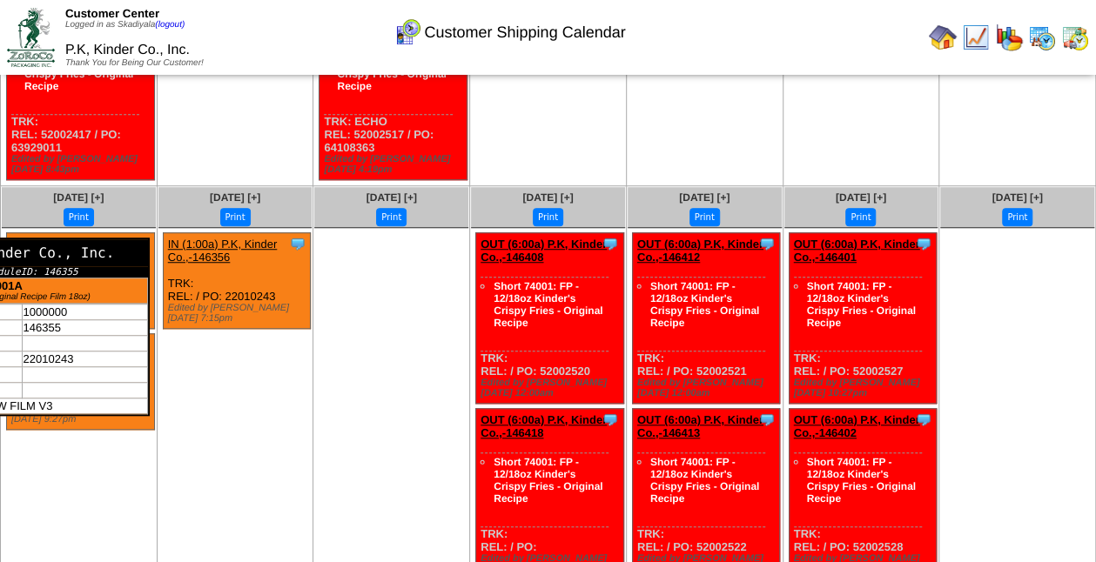
click at [140, 239] on div "P.K, Kinder Co., Inc." at bounding box center [26, 252] width 244 height 27
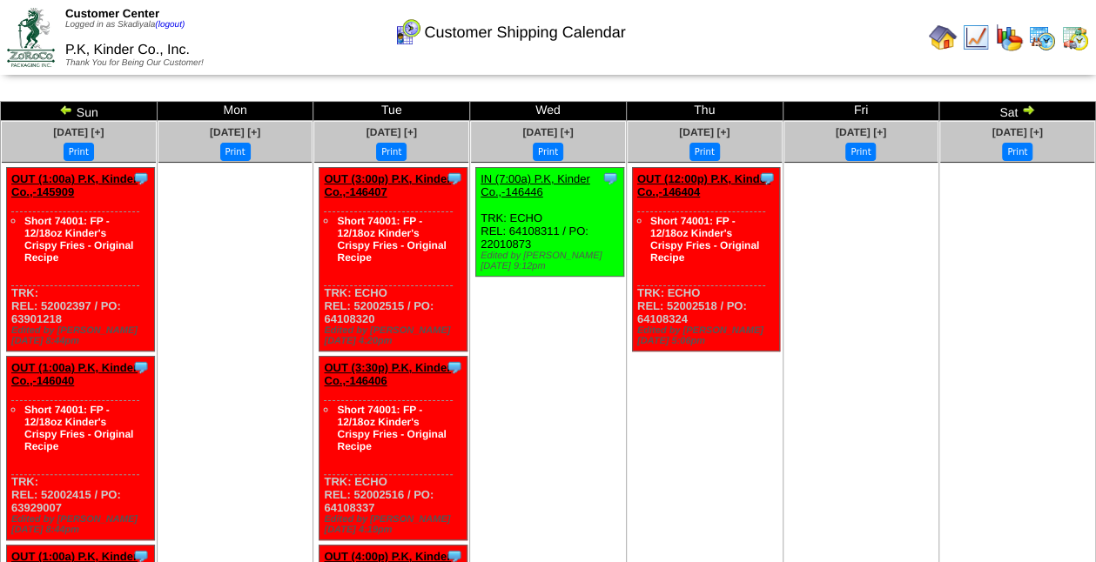
click at [949, 35] on img at bounding box center [943, 38] width 28 height 28
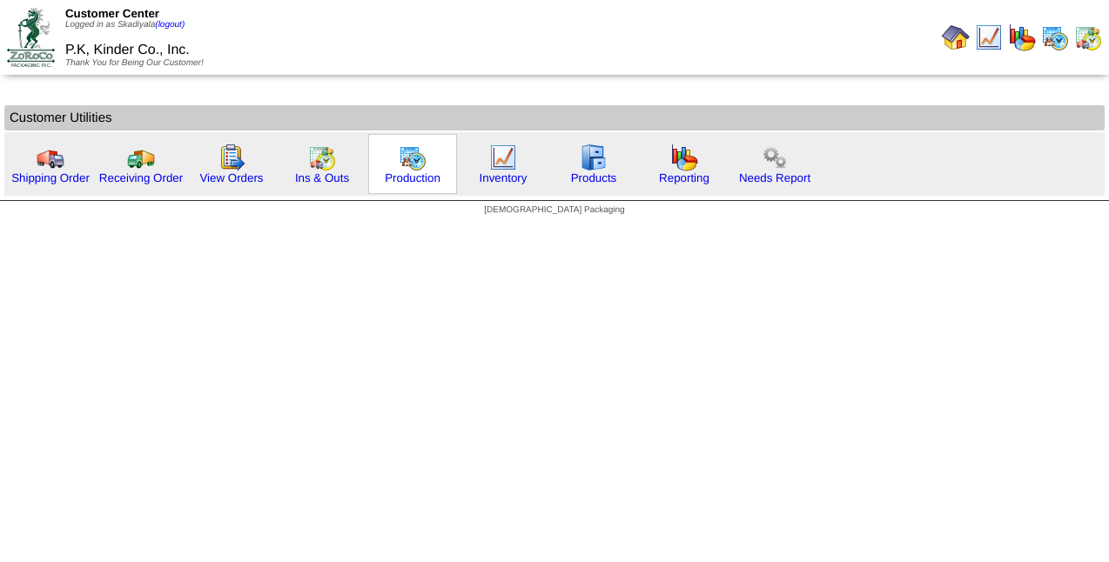
click at [418, 158] on img at bounding box center [413, 158] width 28 height 28
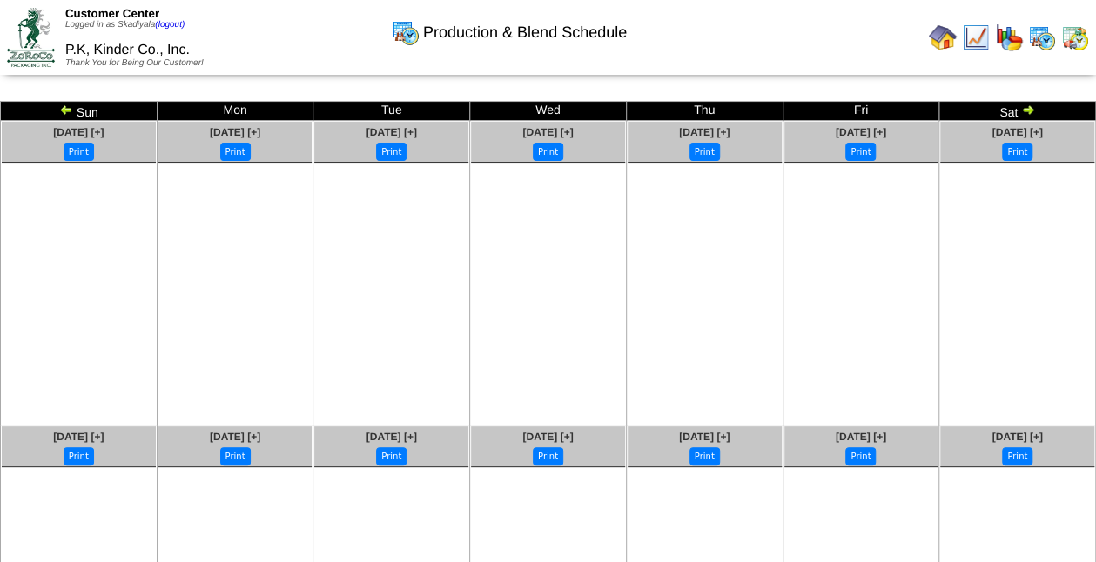
click at [66, 108] on img at bounding box center [66, 110] width 14 height 14
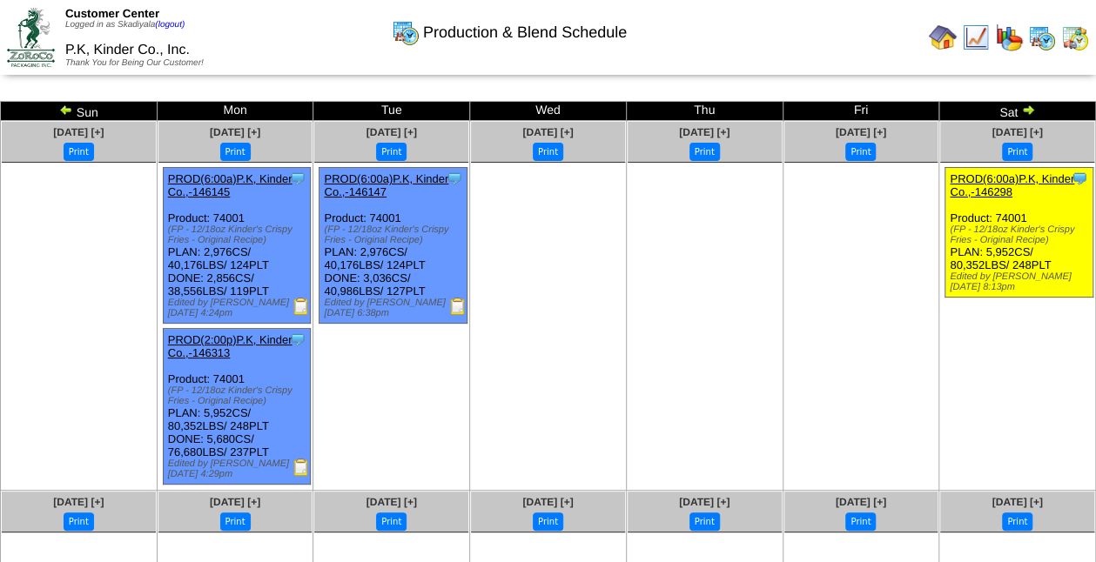
click at [1032, 109] on img at bounding box center [1028, 110] width 14 height 14
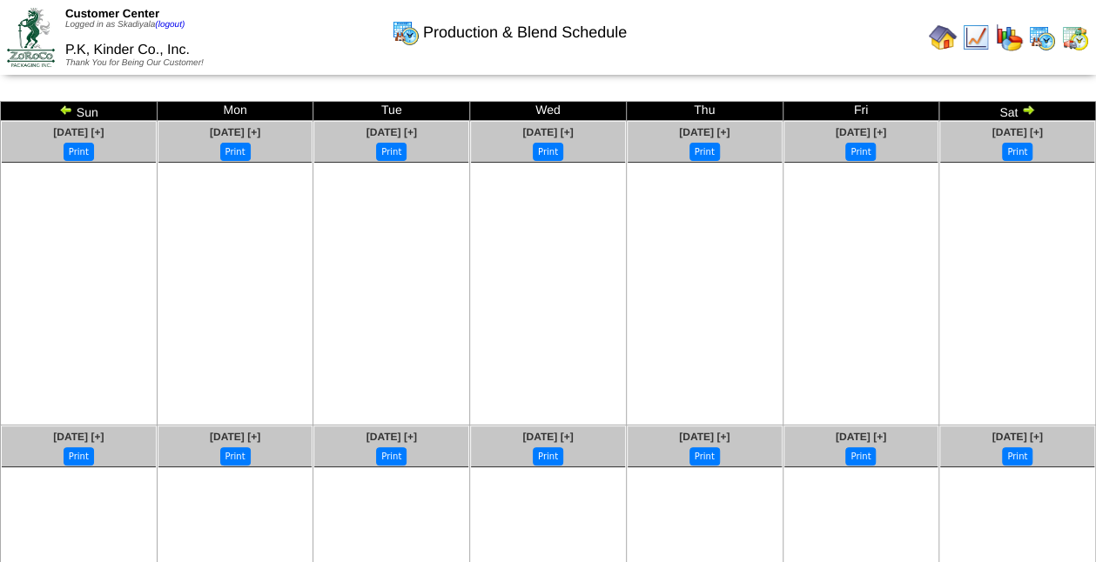
click at [938, 41] on img at bounding box center [943, 38] width 28 height 28
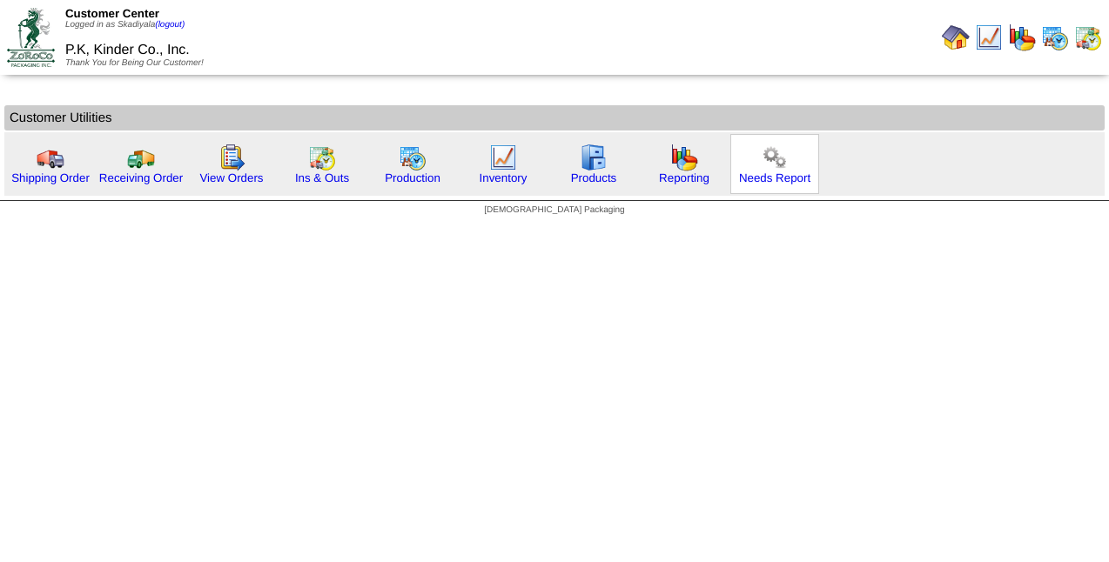
click at [761, 158] on img at bounding box center [775, 158] width 28 height 28
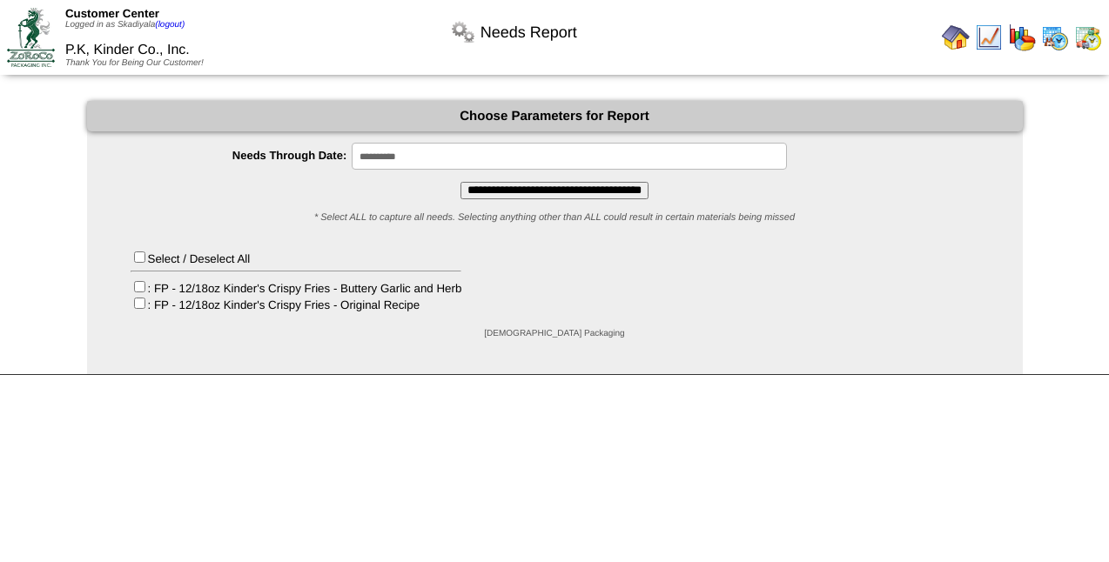
click at [574, 157] on input "**********" at bounding box center [569, 156] width 435 height 27
click at [296, 348] on div "[DEMOGRAPHIC_DATA] Packaging" at bounding box center [555, 337] width 936 height 24
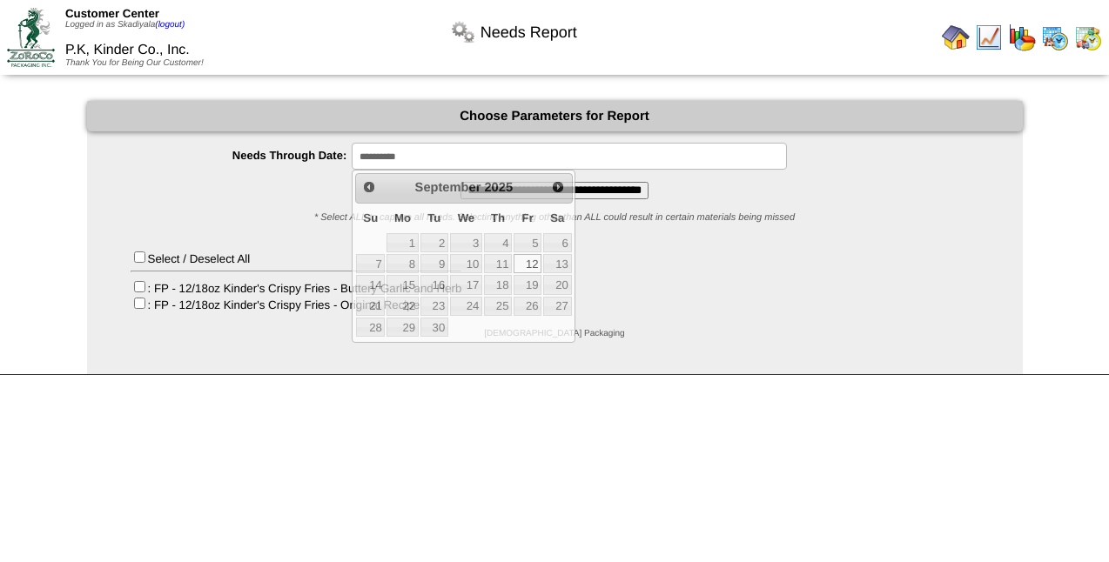
click at [619, 158] on input "**********" at bounding box center [569, 156] width 435 height 27
click at [434, 324] on link "30" at bounding box center [434, 327] width 28 height 19
type input "**********"
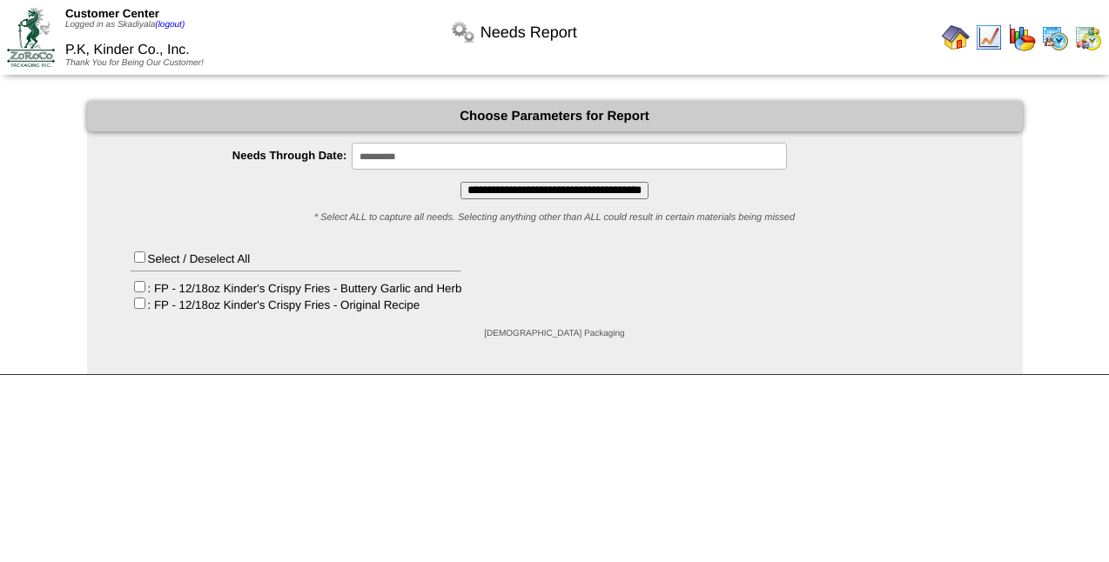
click at [562, 188] on input "**********" at bounding box center [555, 190] width 188 height 17
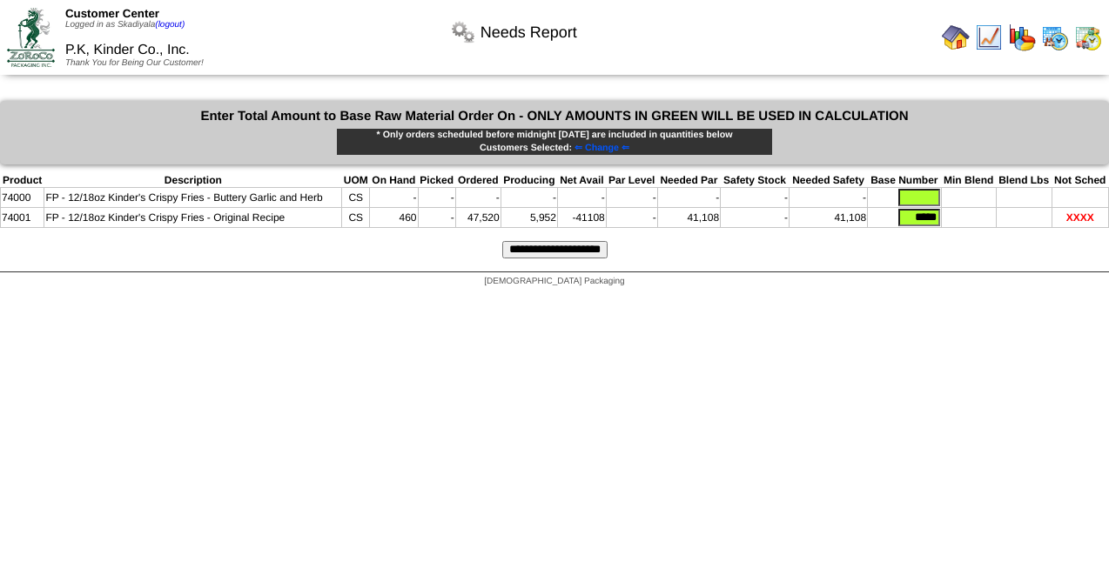
click at [568, 248] on input "**********" at bounding box center [554, 249] width 105 height 17
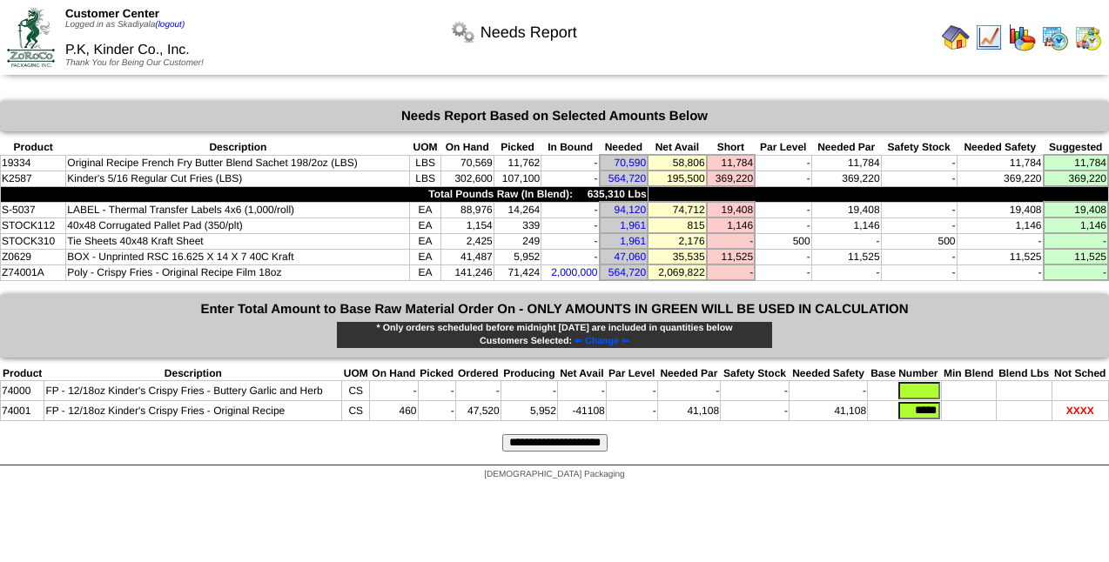
click at [960, 36] on img at bounding box center [956, 38] width 28 height 28
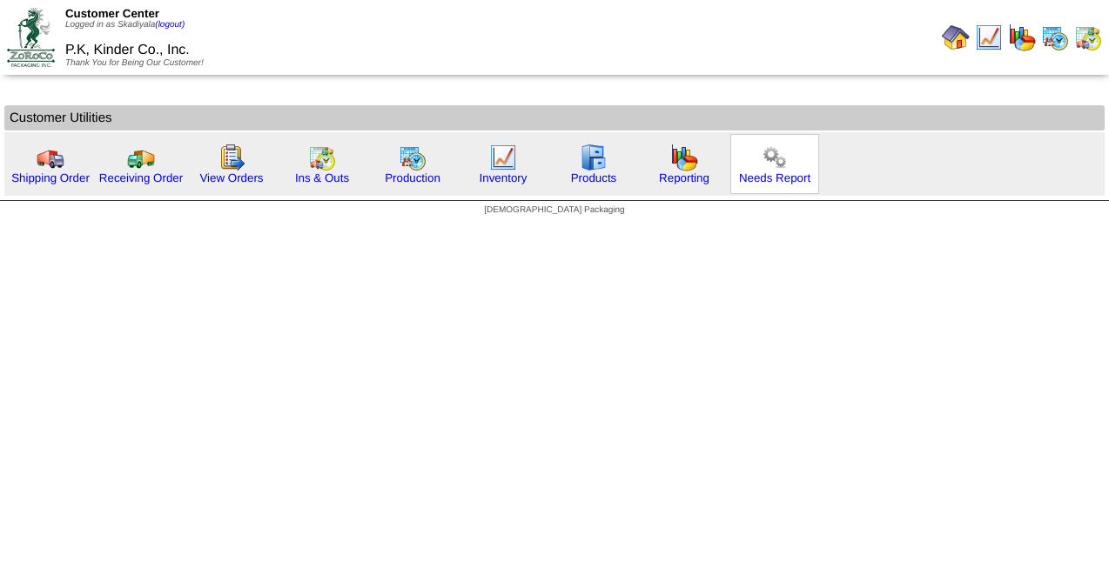
click at [761, 165] on img at bounding box center [775, 158] width 28 height 28
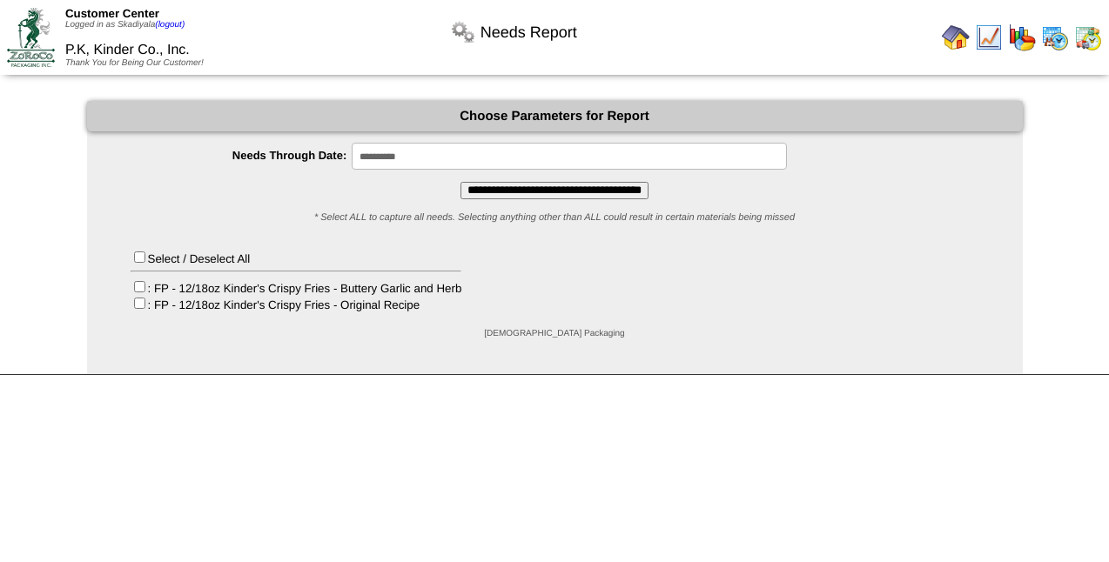
click at [583, 153] on input "**********" at bounding box center [569, 156] width 435 height 27
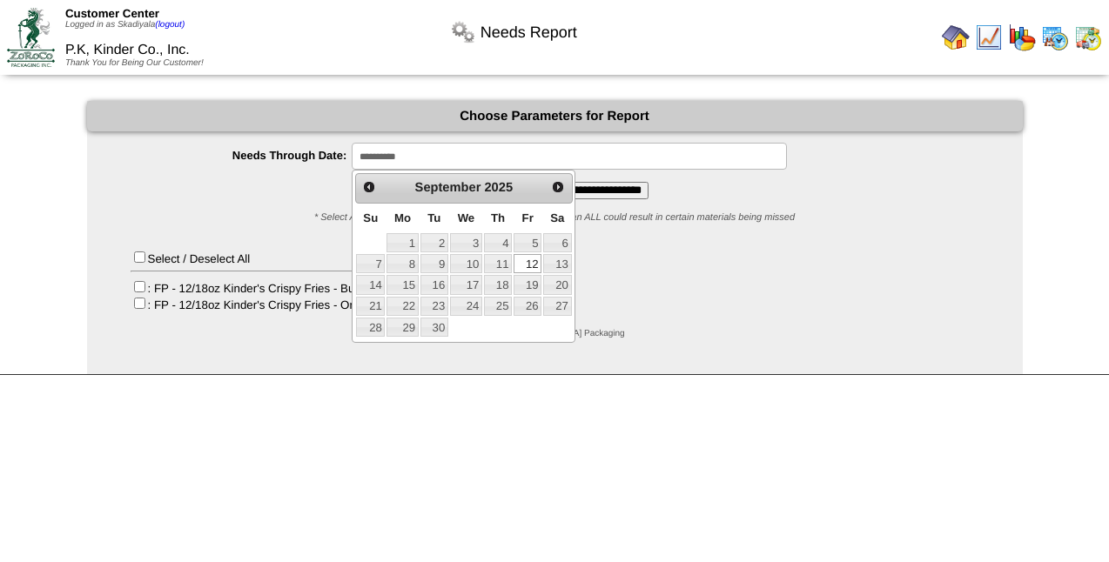
click at [583, 153] on input "**********" at bounding box center [569, 156] width 435 height 27
click at [1034, 188] on div "**********" at bounding box center [554, 238] width 1109 height 274
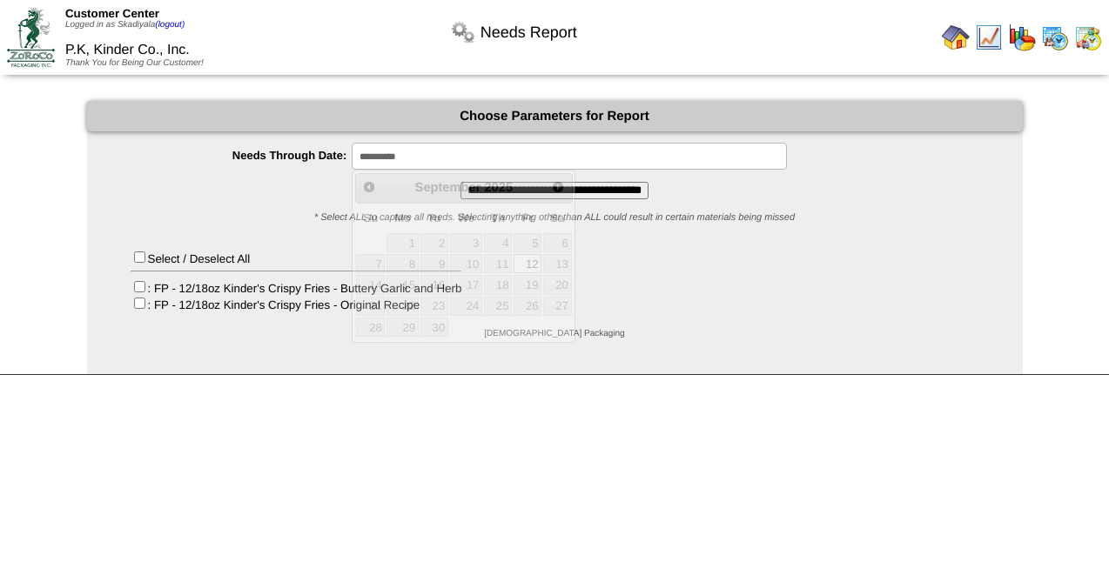
click at [562, 153] on input "**********" at bounding box center [569, 156] width 435 height 27
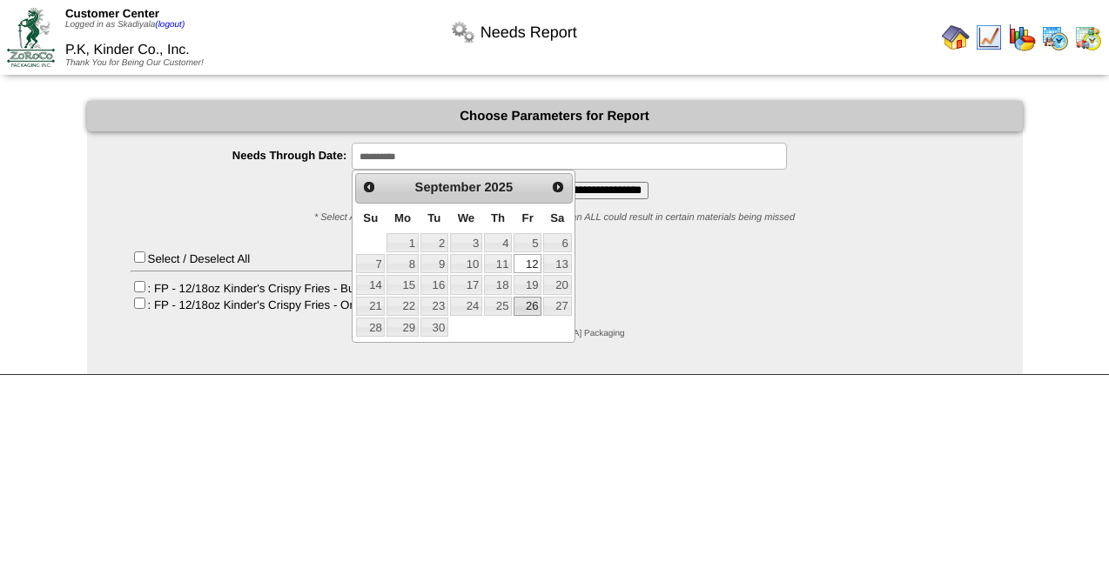
click at [530, 311] on link "26" at bounding box center [528, 306] width 28 height 19
type input "**********"
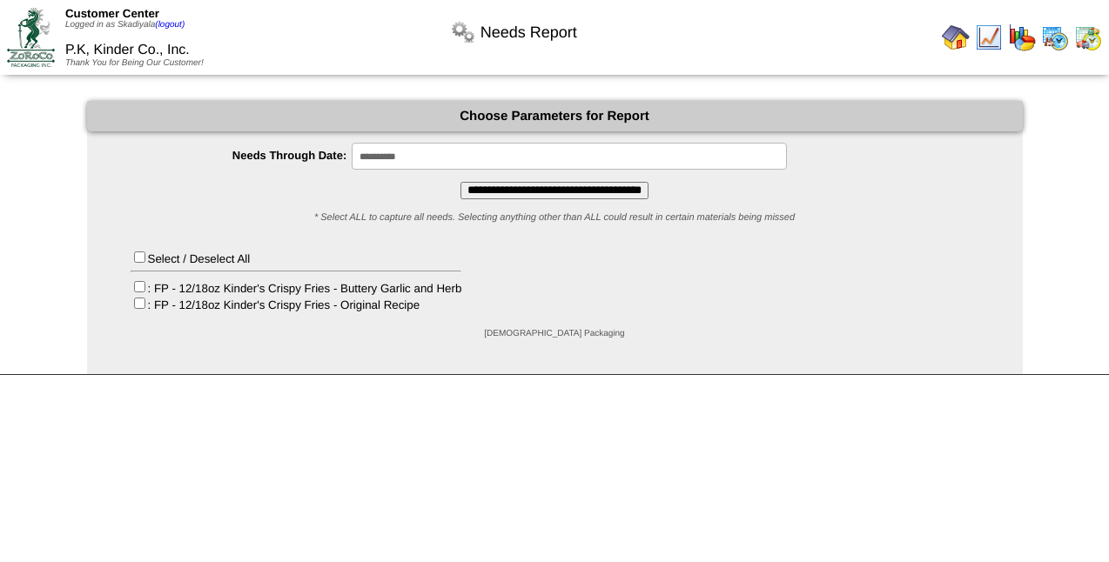
click at [538, 192] on input "**********" at bounding box center [555, 190] width 188 height 17
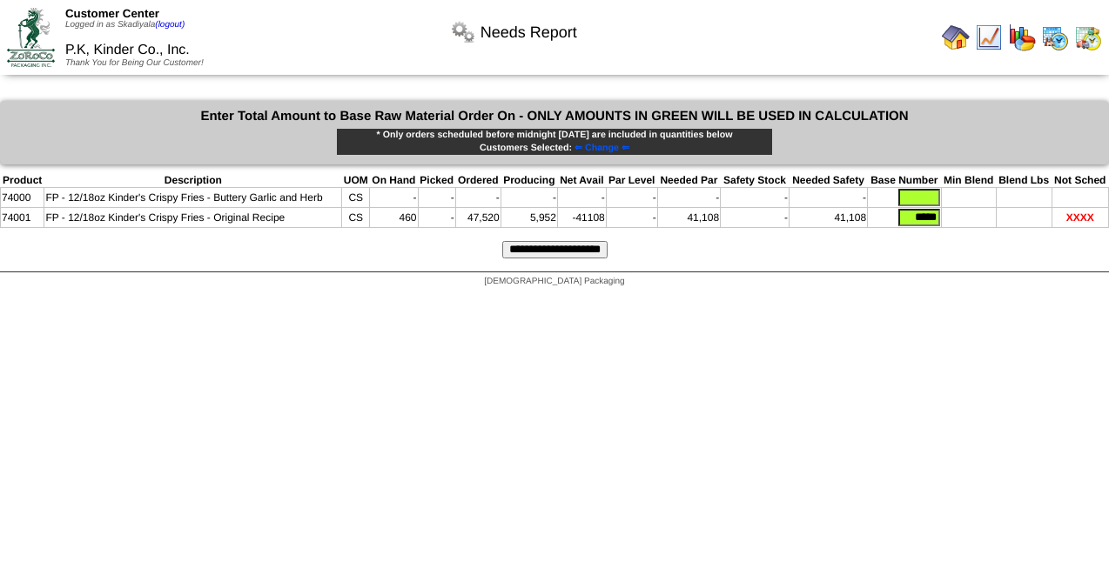
click at [554, 249] on input "**********" at bounding box center [554, 249] width 105 height 17
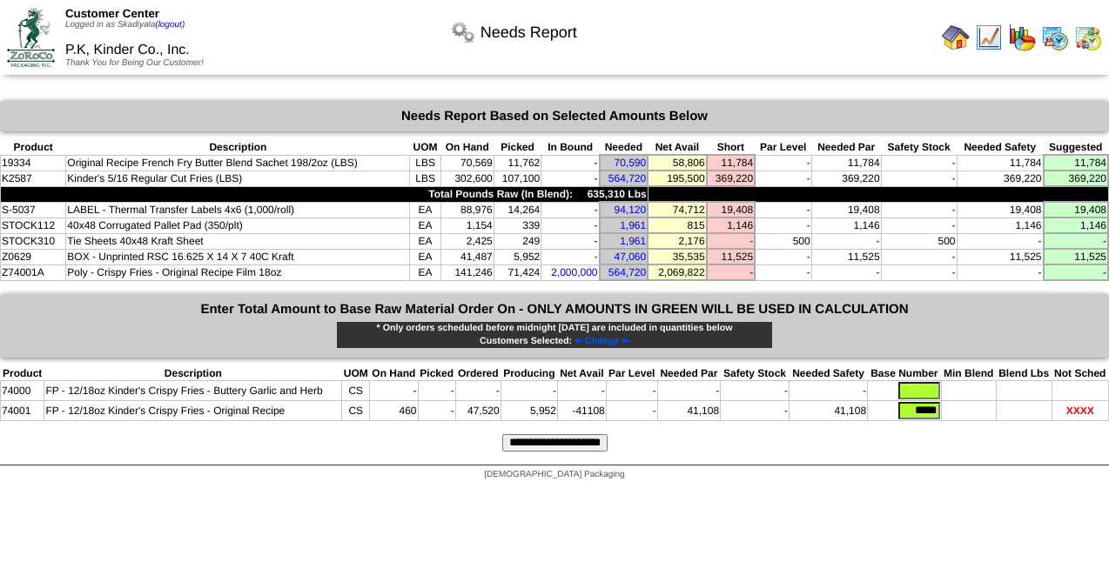
click at [554, 249] on td "-" at bounding box center [570, 257] width 58 height 16
click at [955, 38] on img at bounding box center [956, 38] width 28 height 28
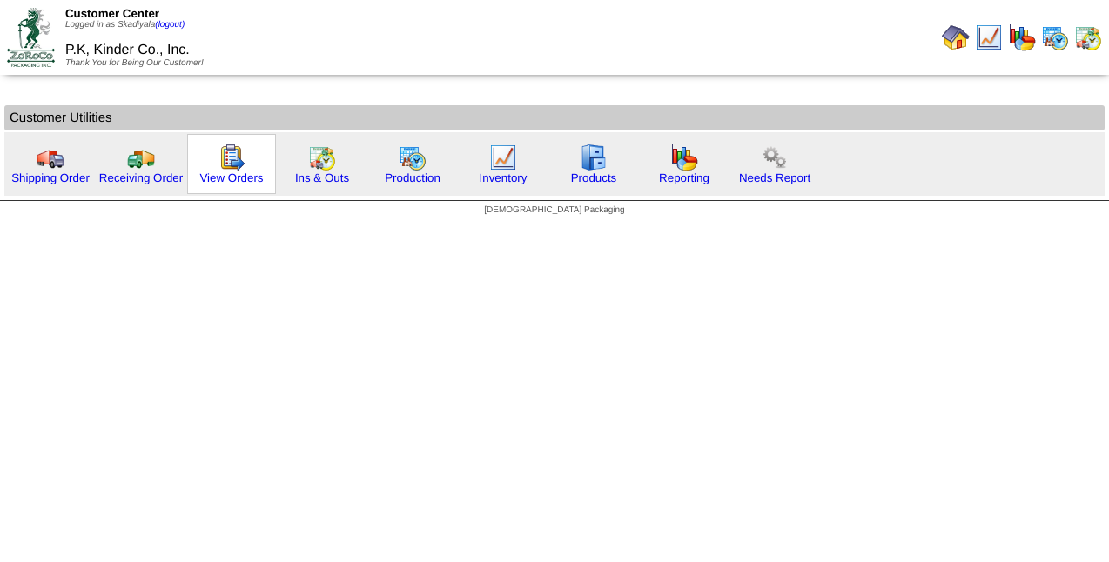
click at [238, 155] on img at bounding box center [232, 158] width 28 height 28
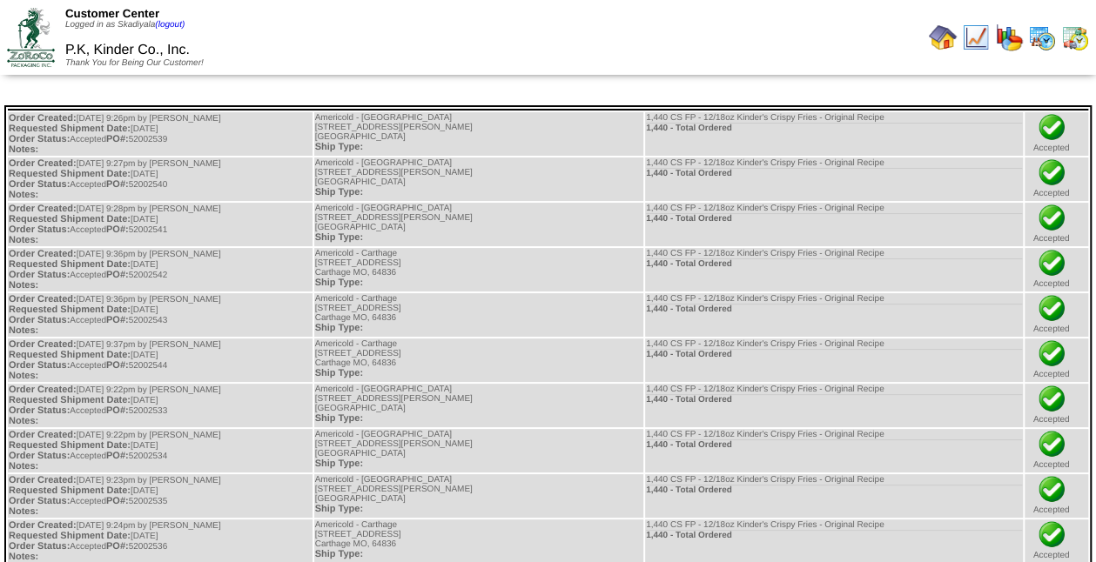
click at [943, 40] on img at bounding box center [943, 38] width 28 height 28
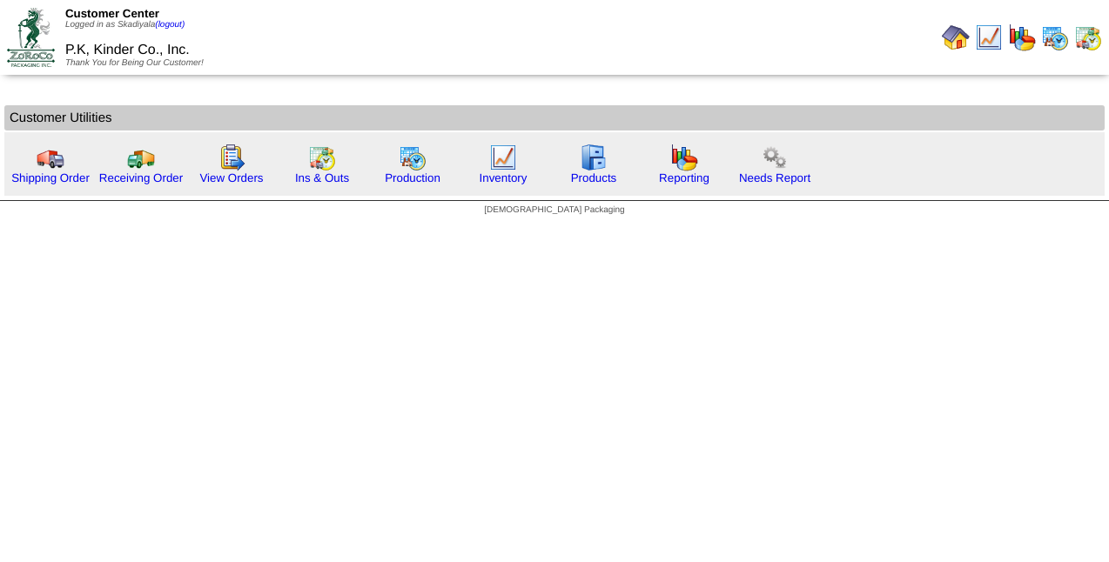
click at [949, 48] on img at bounding box center [956, 38] width 28 height 28
click at [511, 172] on link "Inventory" at bounding box center [504, 178] width 48 height 13
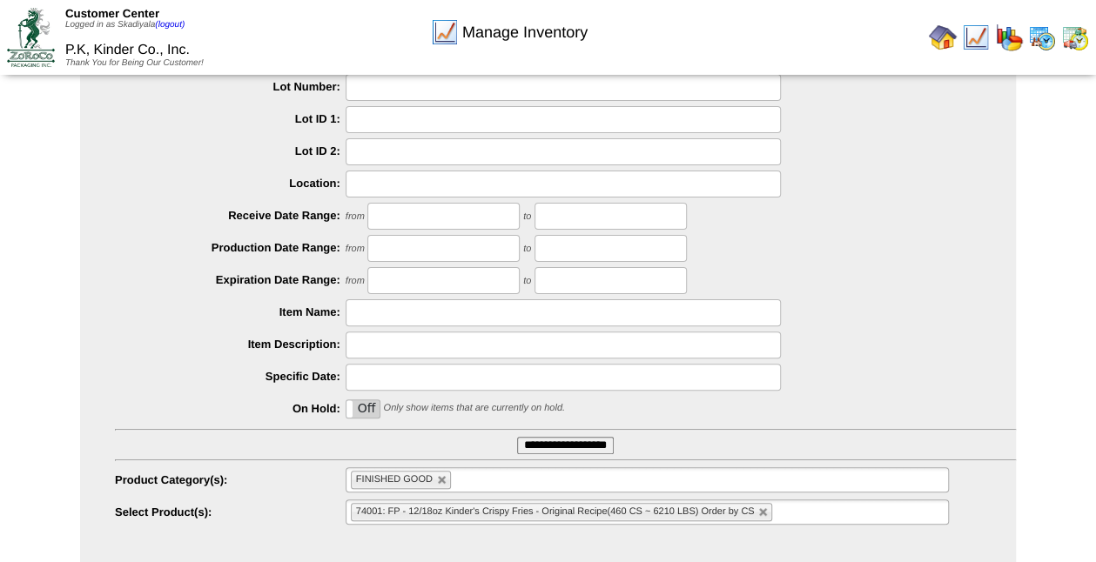
scroll to position [127, 0]
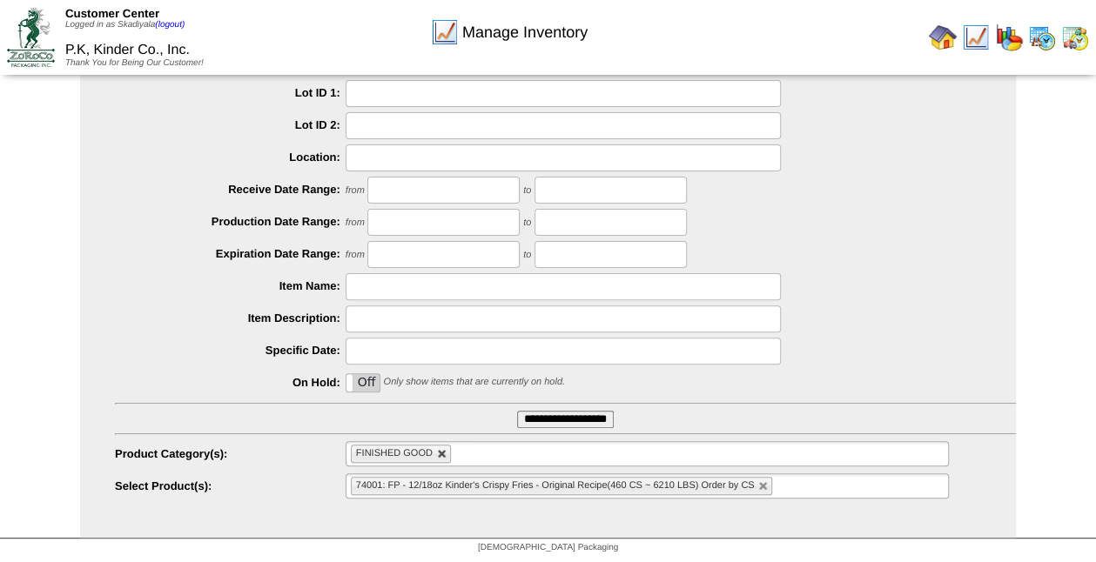
click at [441, 454] on link at bounding box center [442, 454] width 10 height 10
type input "**********"
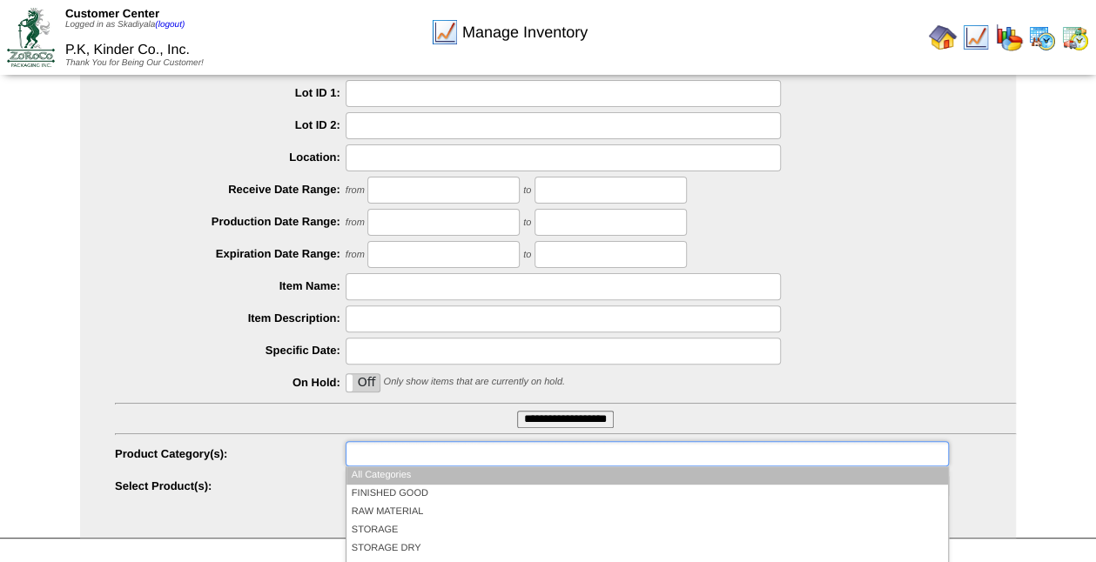
click at [464, 450] on ul at bounding box center [647, 453] width 603 height 25
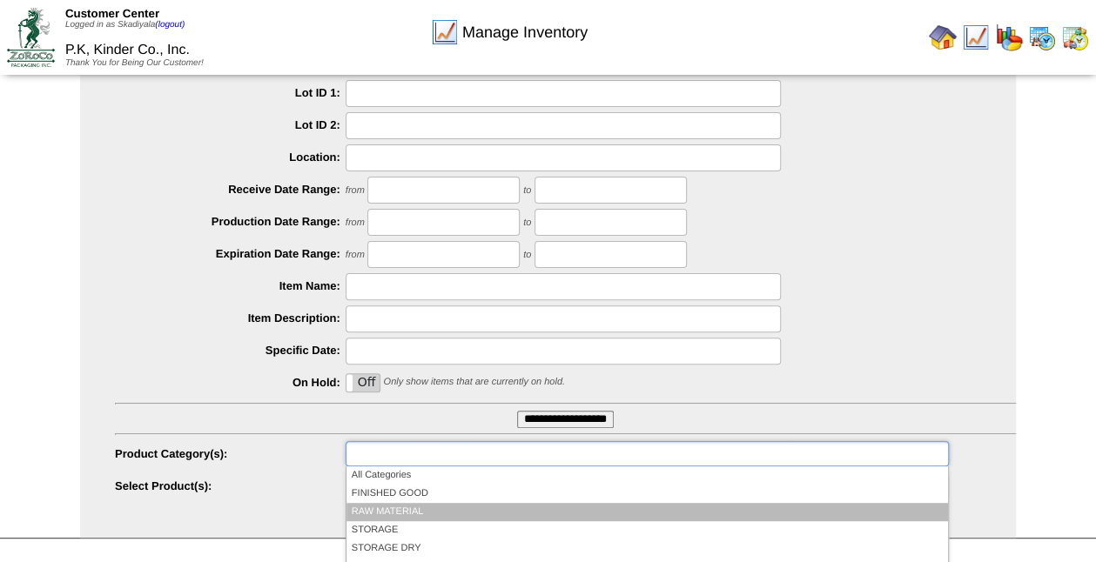
click at [399, 507] on li "RAW MATERIAL" at bounding box center [647, 512] width 602 height 18
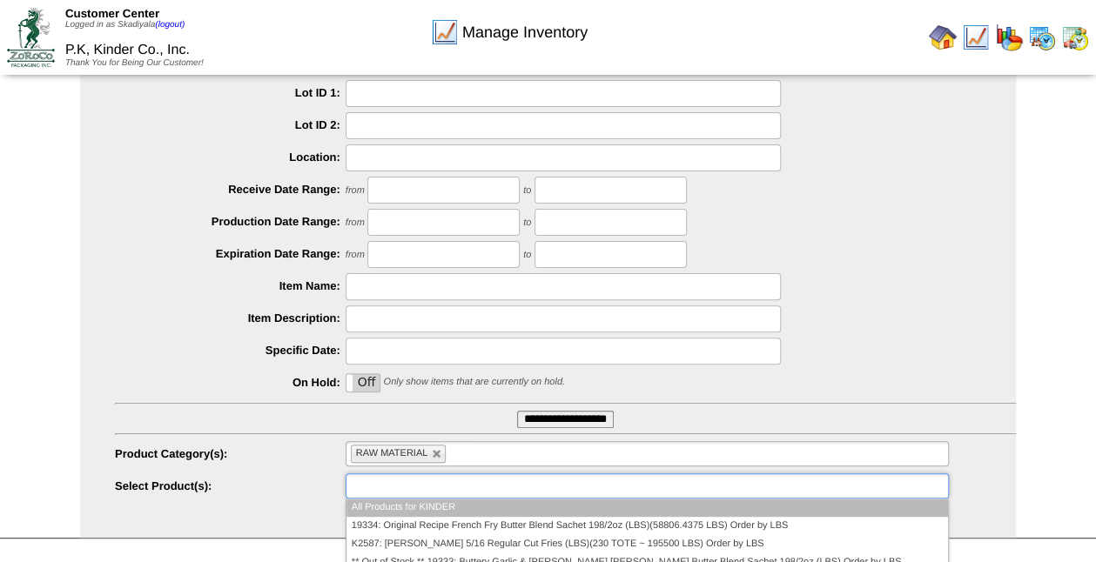
click at [747, 490] on ul at bounding box center [647, 486] width 603 height 25
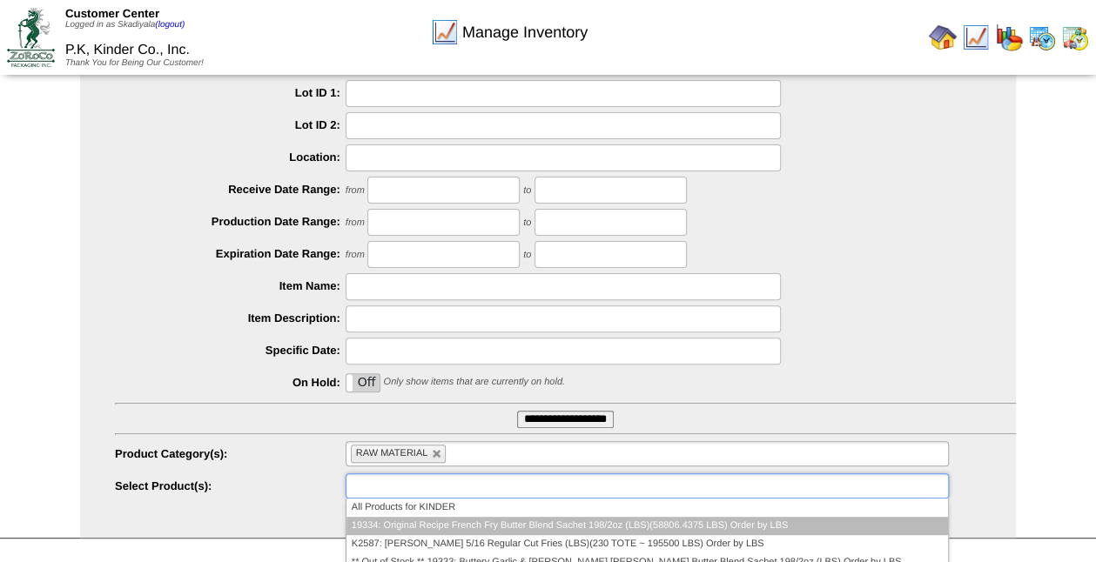
click at [741, 527] on li "19334: Original Recipe French Fry Butter Blend Sachet 198/2oz (LBS)(58806.4375 …" at bounding box center [647, 526] width 602 height 18
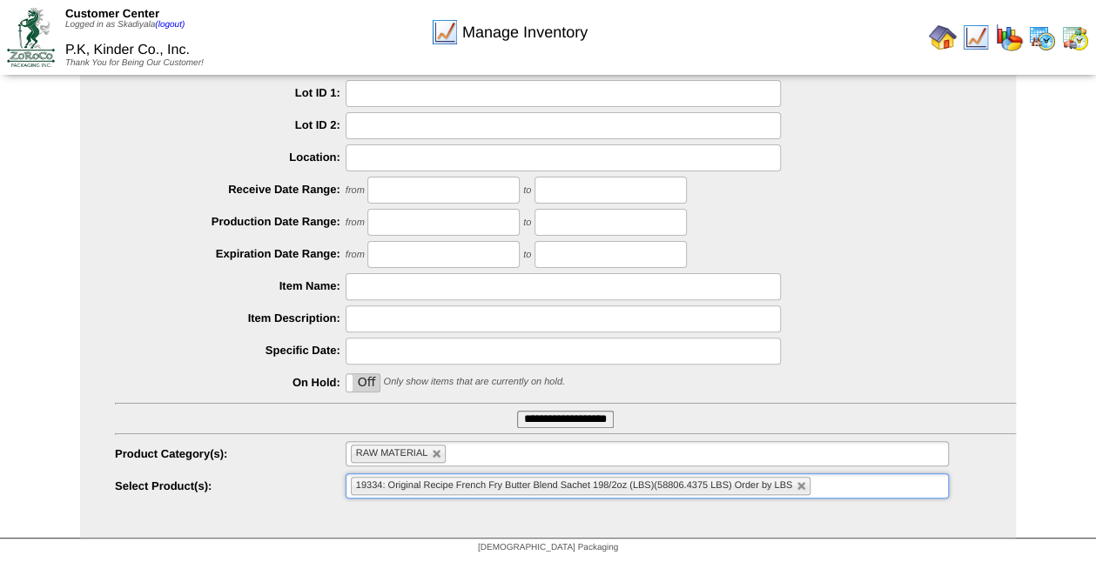
click at [863, 485] on ul "19334: Original Recipe French Fry Butter Blend Sachet 198/2oz (LBS)(58806.4375 …" at bounding box center [647, 486] width 603 height 25
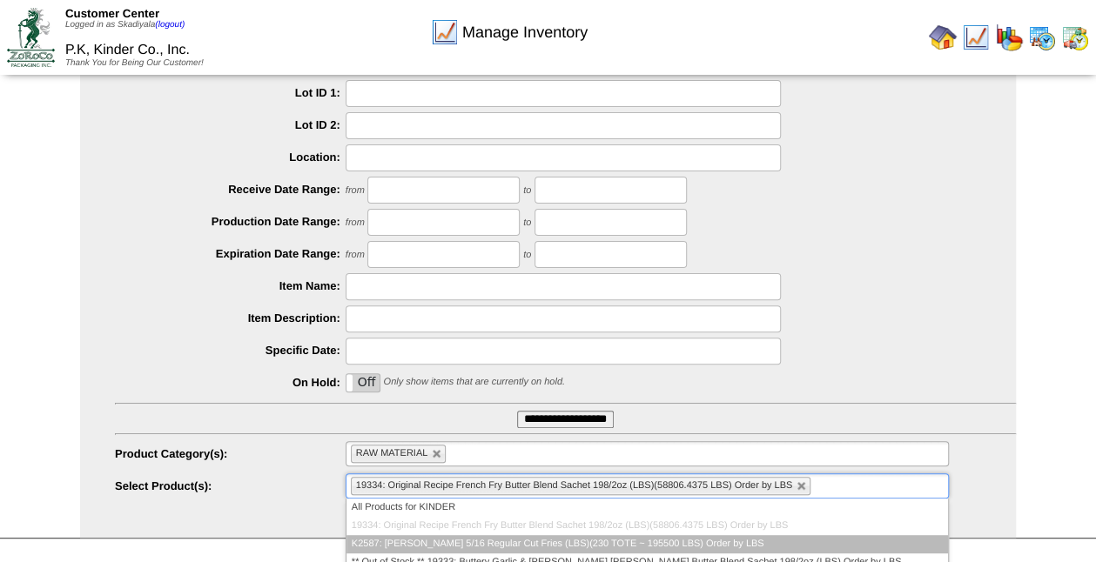
click at [700, 540] on li "K2587: [PERSON_NAME] 5/16 Regular Cut Fries (LBS)(230 TOTE ~ 195500 LBS) Order …" at bounding box center [647, 544] width 602 height 18
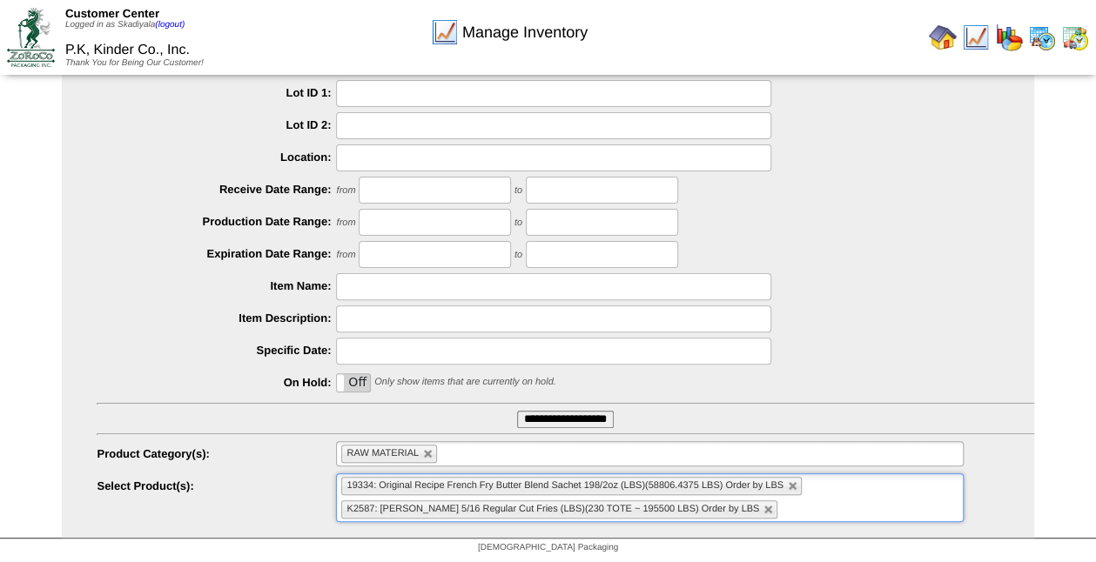
click at [855, 501] on ul "19334: Original Recipe French Fry Butter Blend Sachet 198/2oz (LBS)(58806.4375 …" at bounding box center [650, 498] width 628 height 49
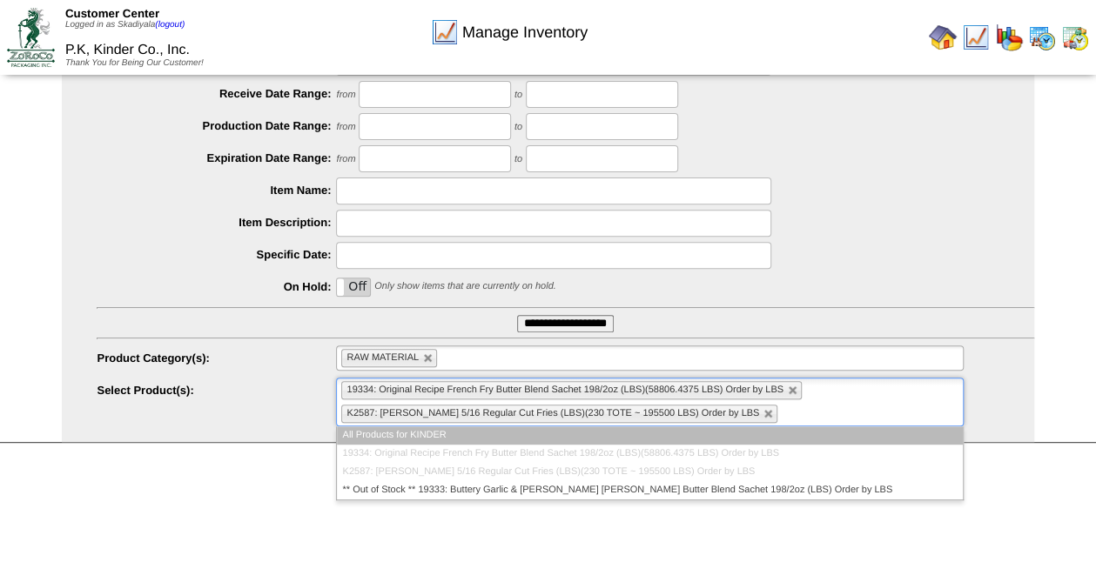
scroll to position [225, 0]
click at [996, 465] on html "Customer Center Logged in as Skadiyala (logout) P.K, Kinder Co., Inc. Thank You…" at bounding box center [548, 119] width 1096 height 689
